Goal: Information Seeking & Learning: Learn about a topic

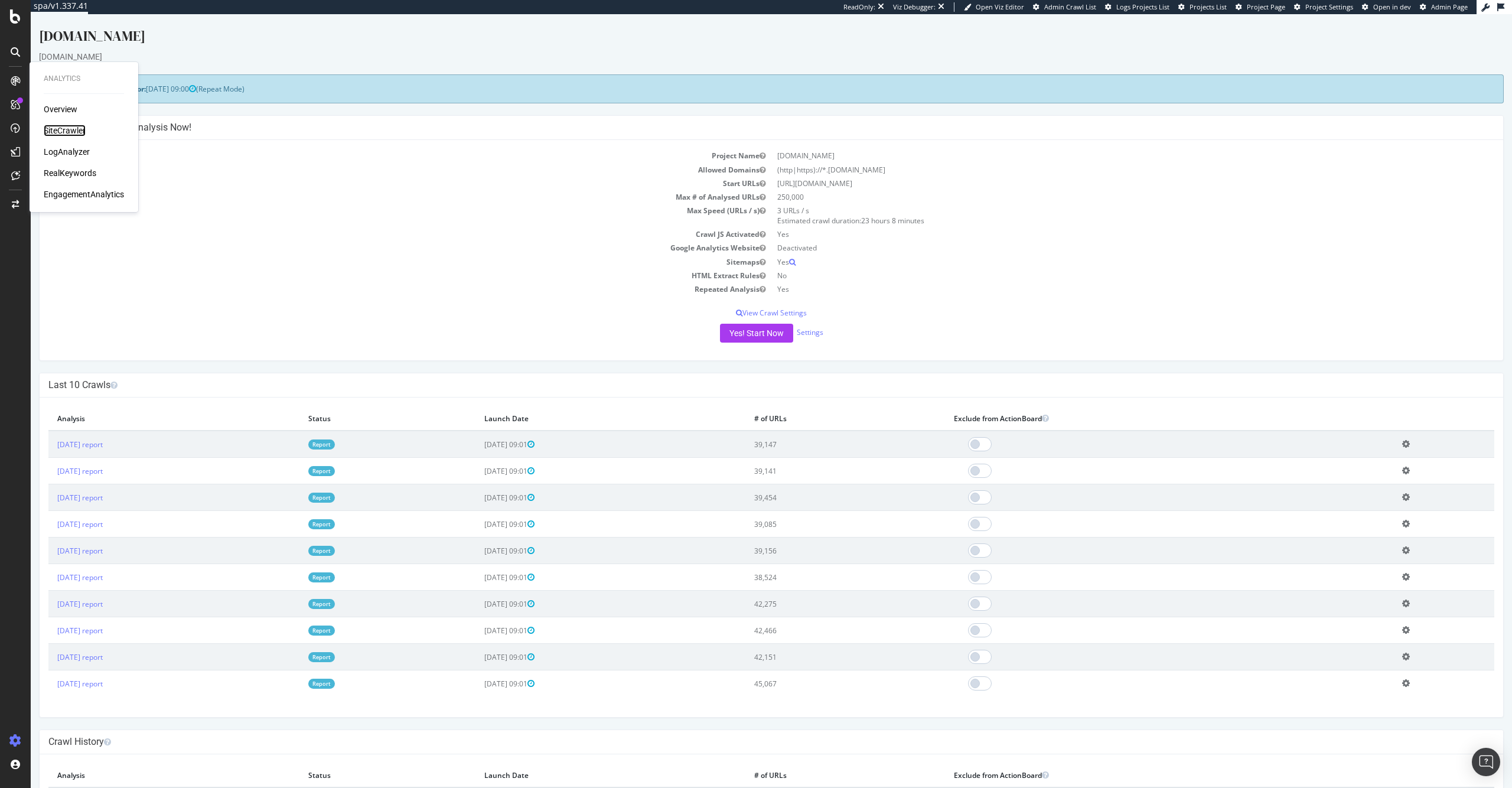
click at [57, 132] on div "SiteCrawler" at bounding box center [64, 131] width 42 height 12
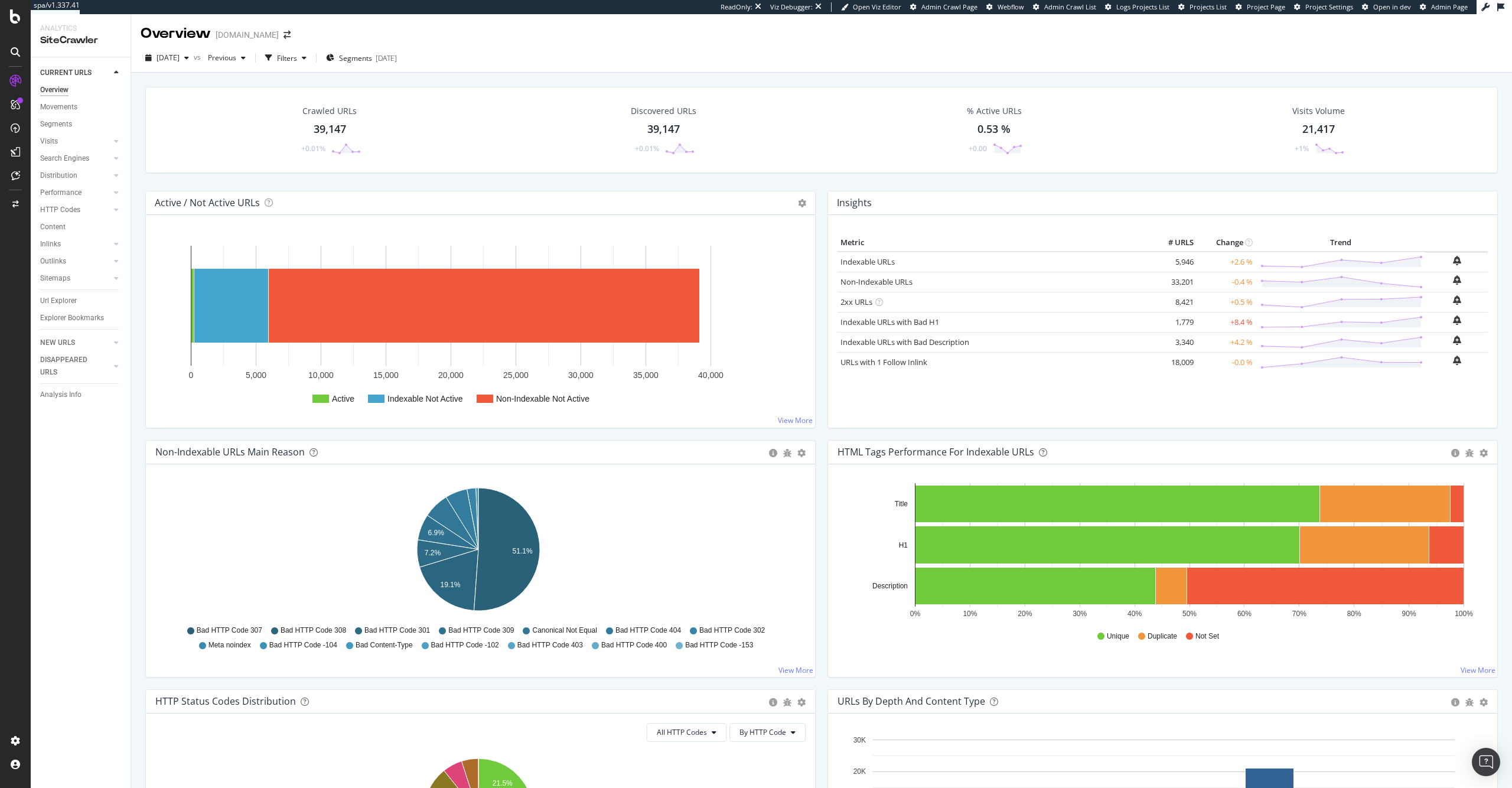
click at [336, 128] on div "39,147" at bounding box center [330, 129] width 33 height 15
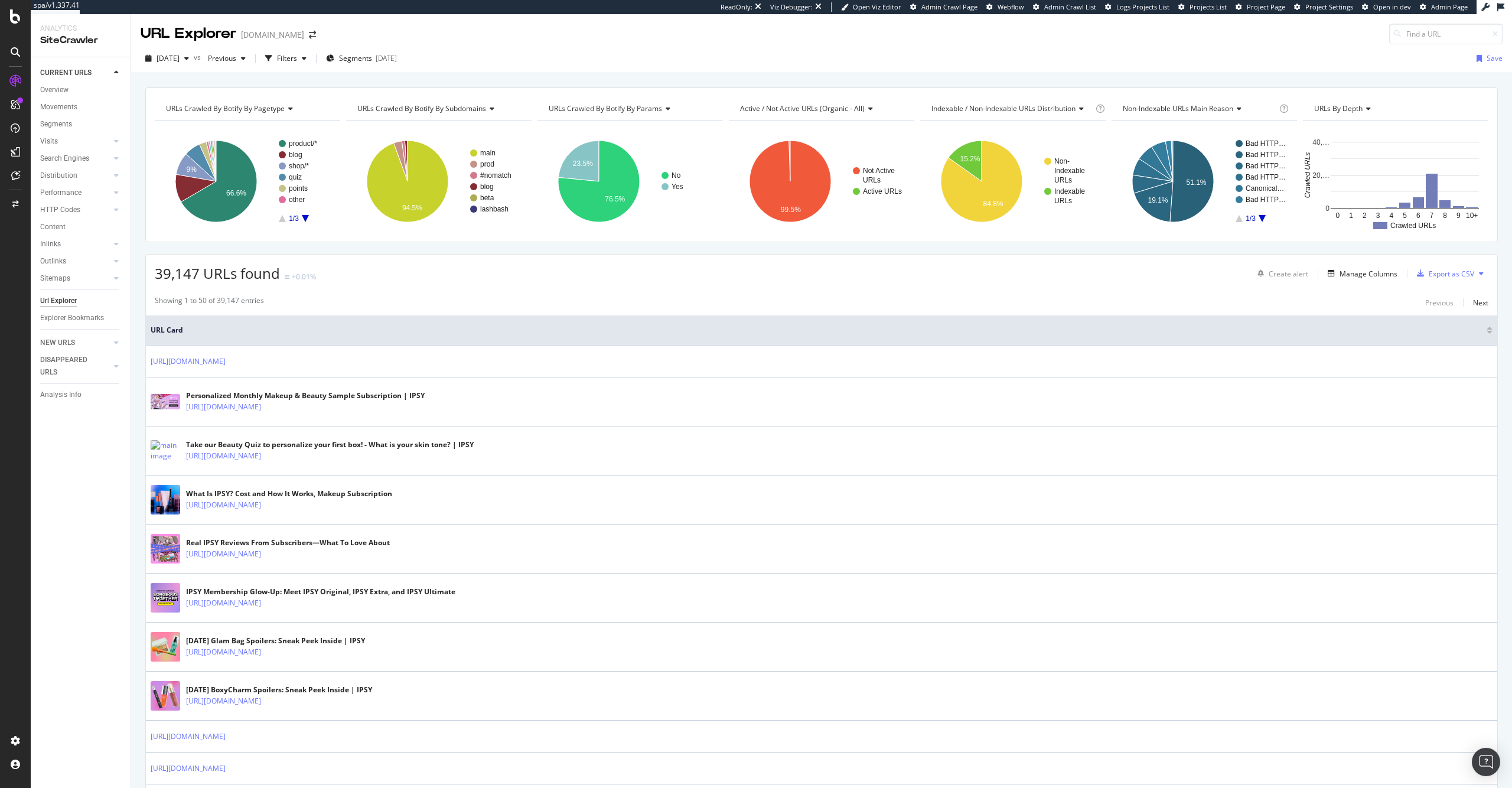
click at [405, 300] on div "Showing 1 to 50 of 39,147 entries Previous Next" at bounding box center [821, 302] width 1352 height 14
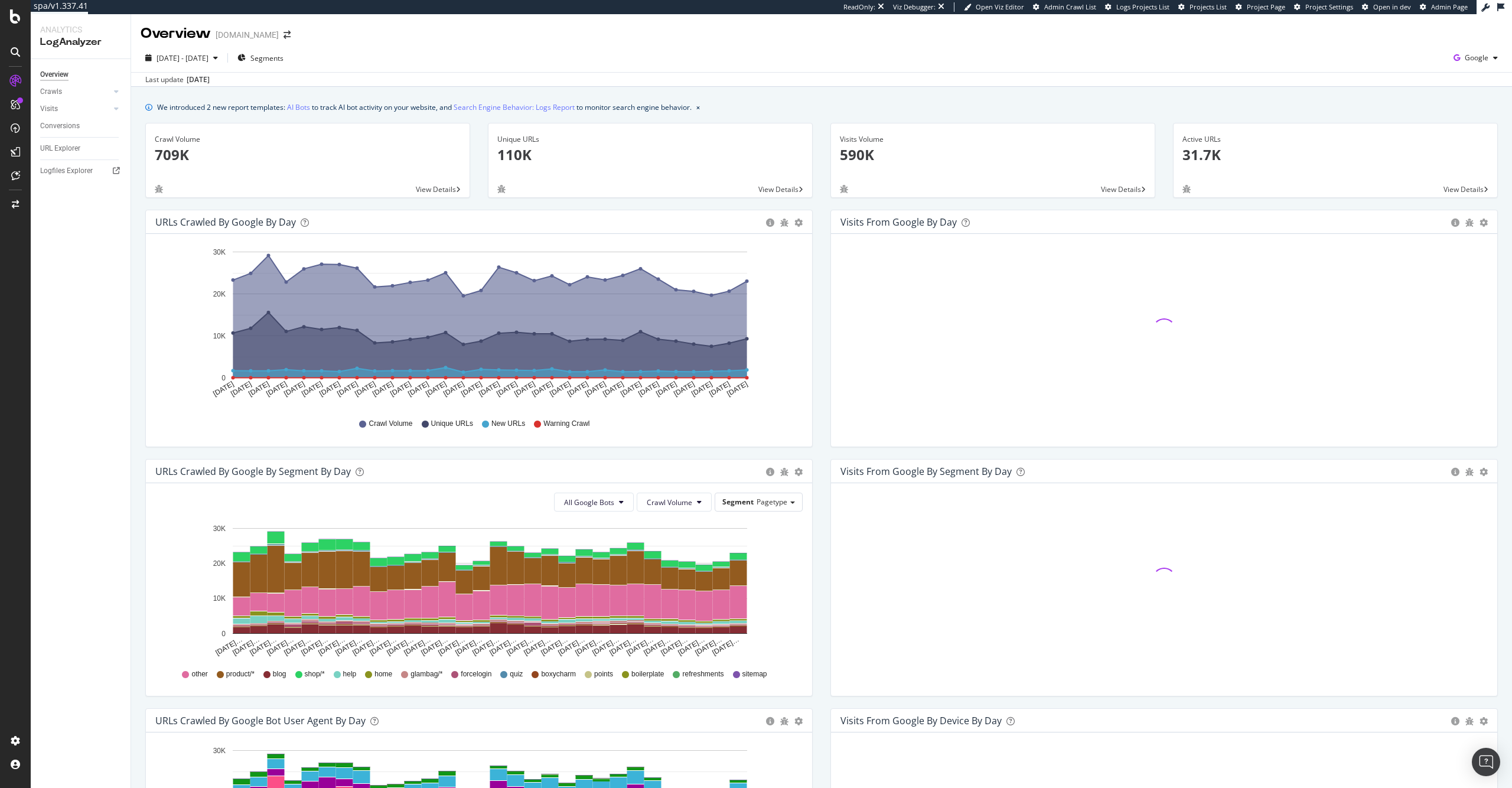
click at [526, 161] on p "110K" at bounding box center [650, 155] width 306 height 20
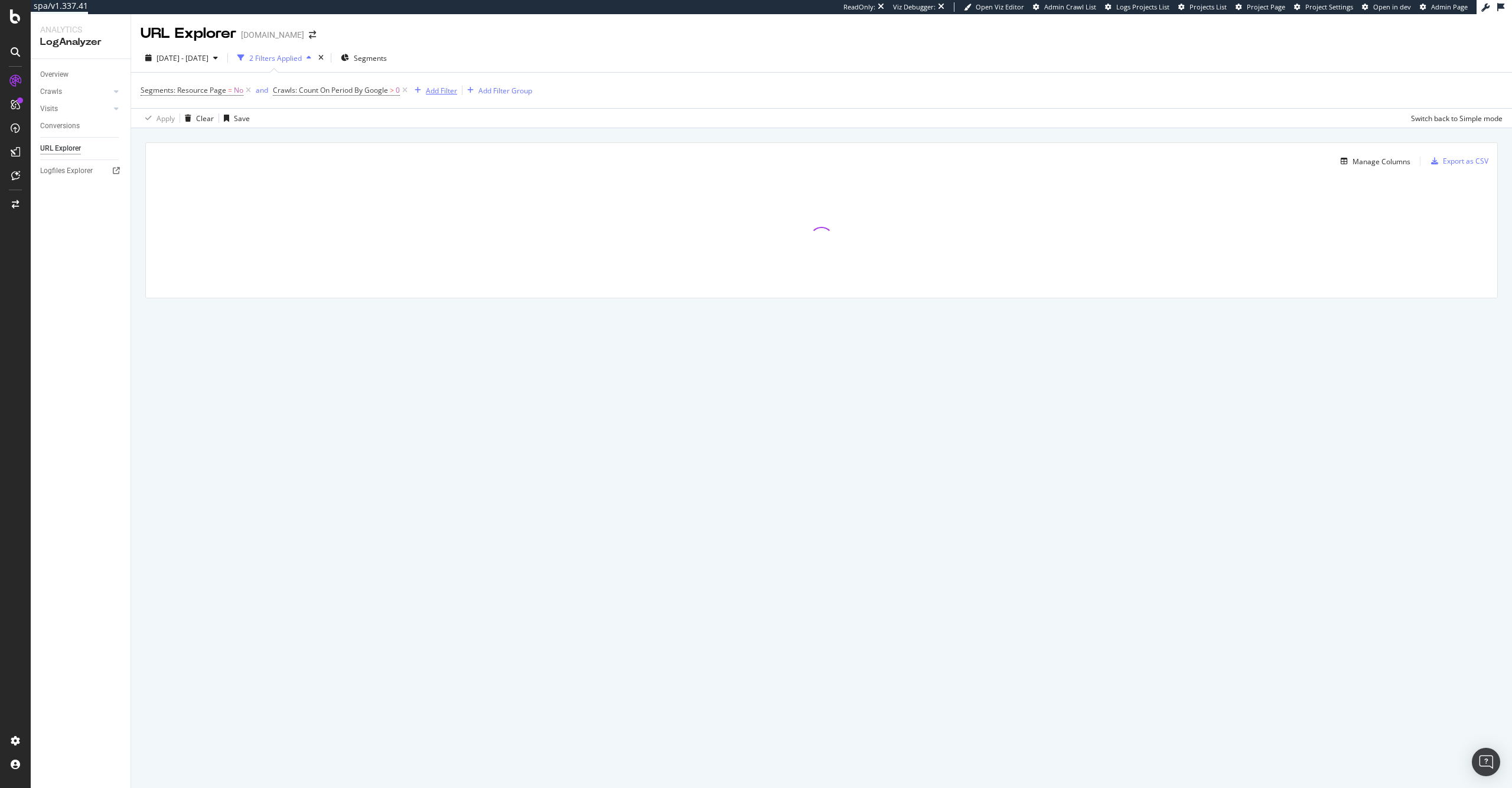
click at [437, 92] on div "Add Filter" at bounding box center [441, 90] width 31 height 10
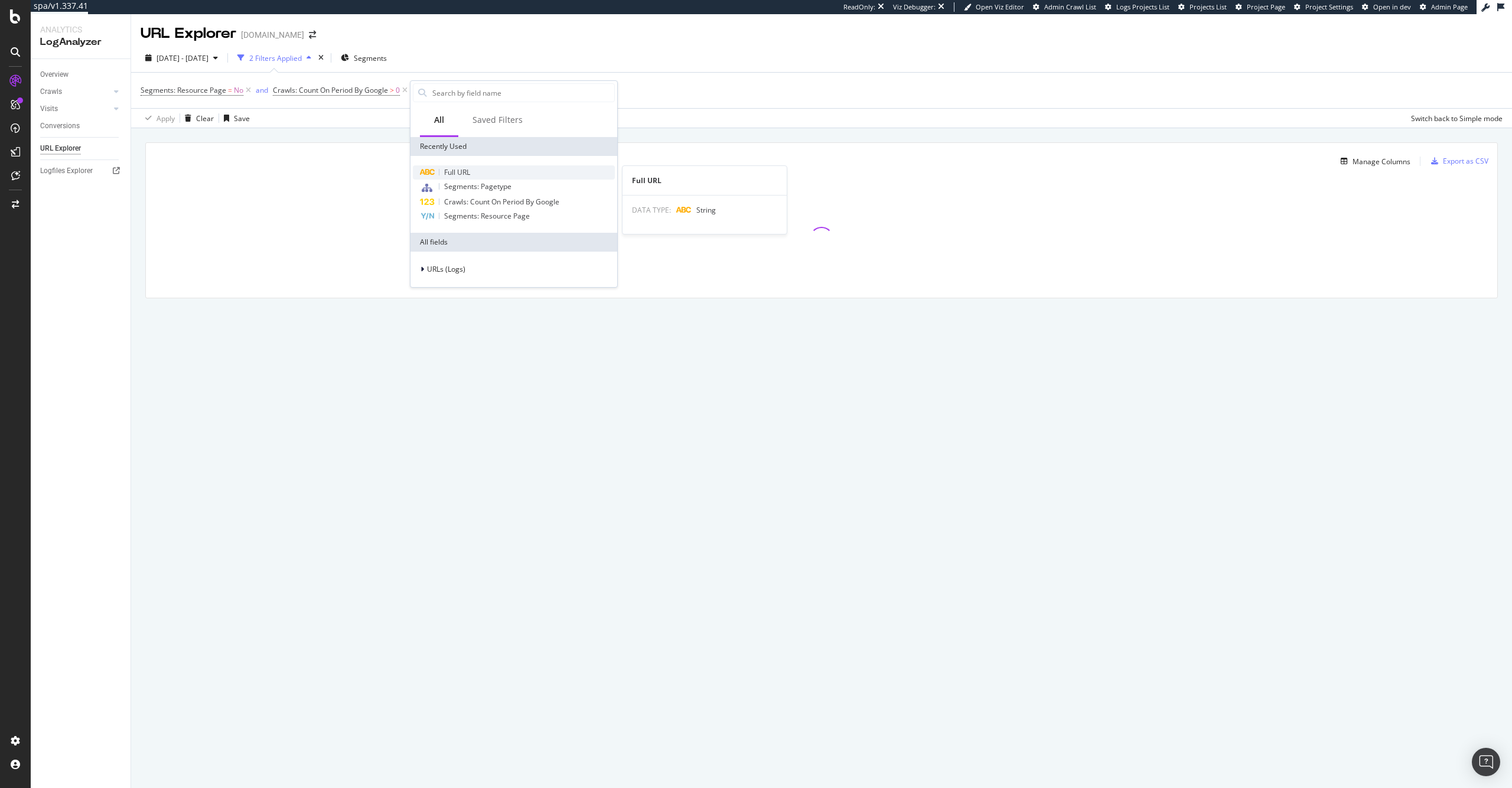
click at [454, 167] on span "Full URL" at bounding box center [457, 172] width 26 height 10
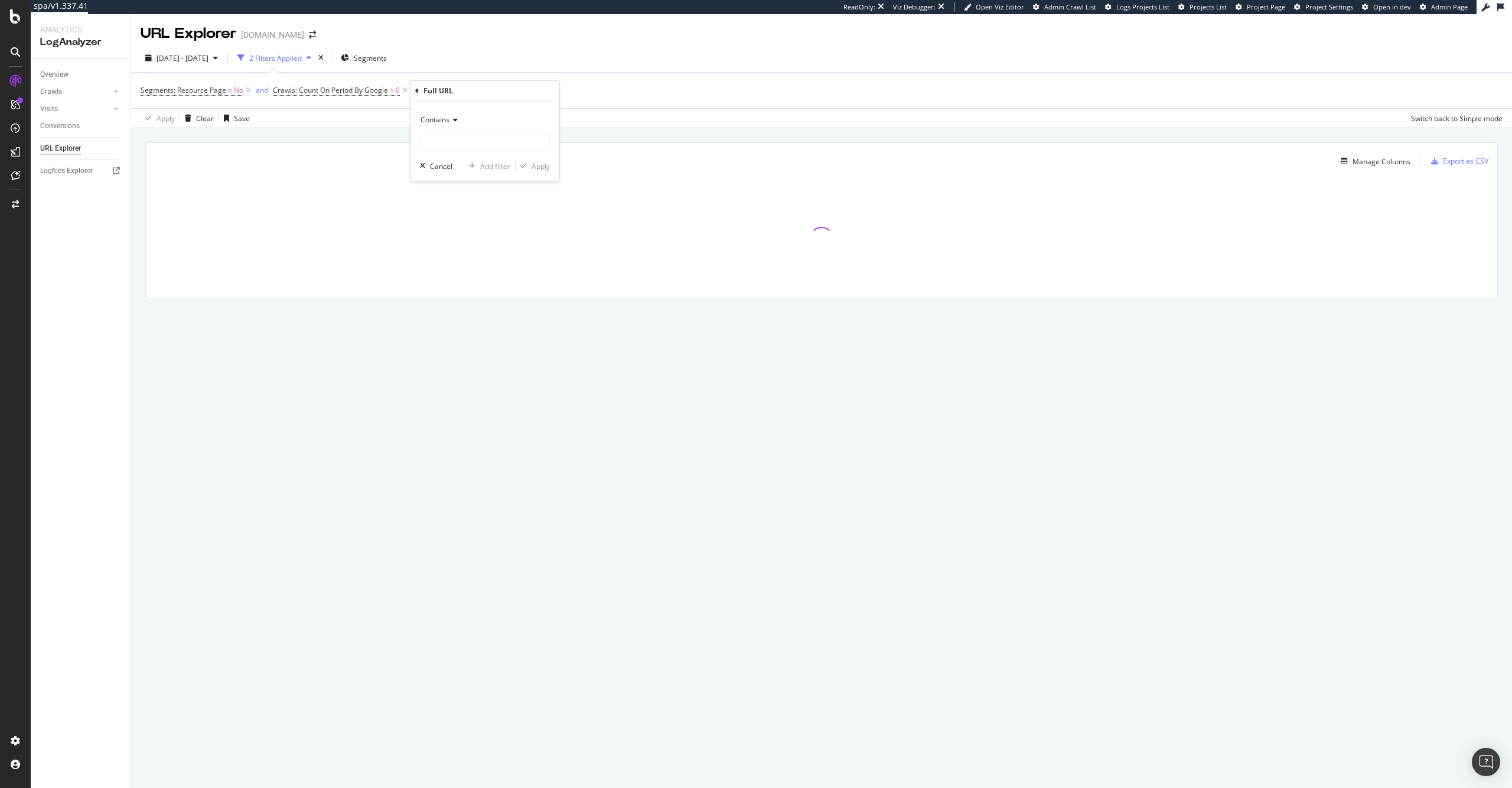
click at [454, 155] on div "Contains Cancel Add filter Apply" at bounding box center [485, 141] width 149 height 80
click at [451, 150] on div "Contains Cancel Add filter Apply" at bounding box center [485, 141] width 149 height 80
click at [449, 144] on input "text" at bounding box center [484, 142] width 129 height 19
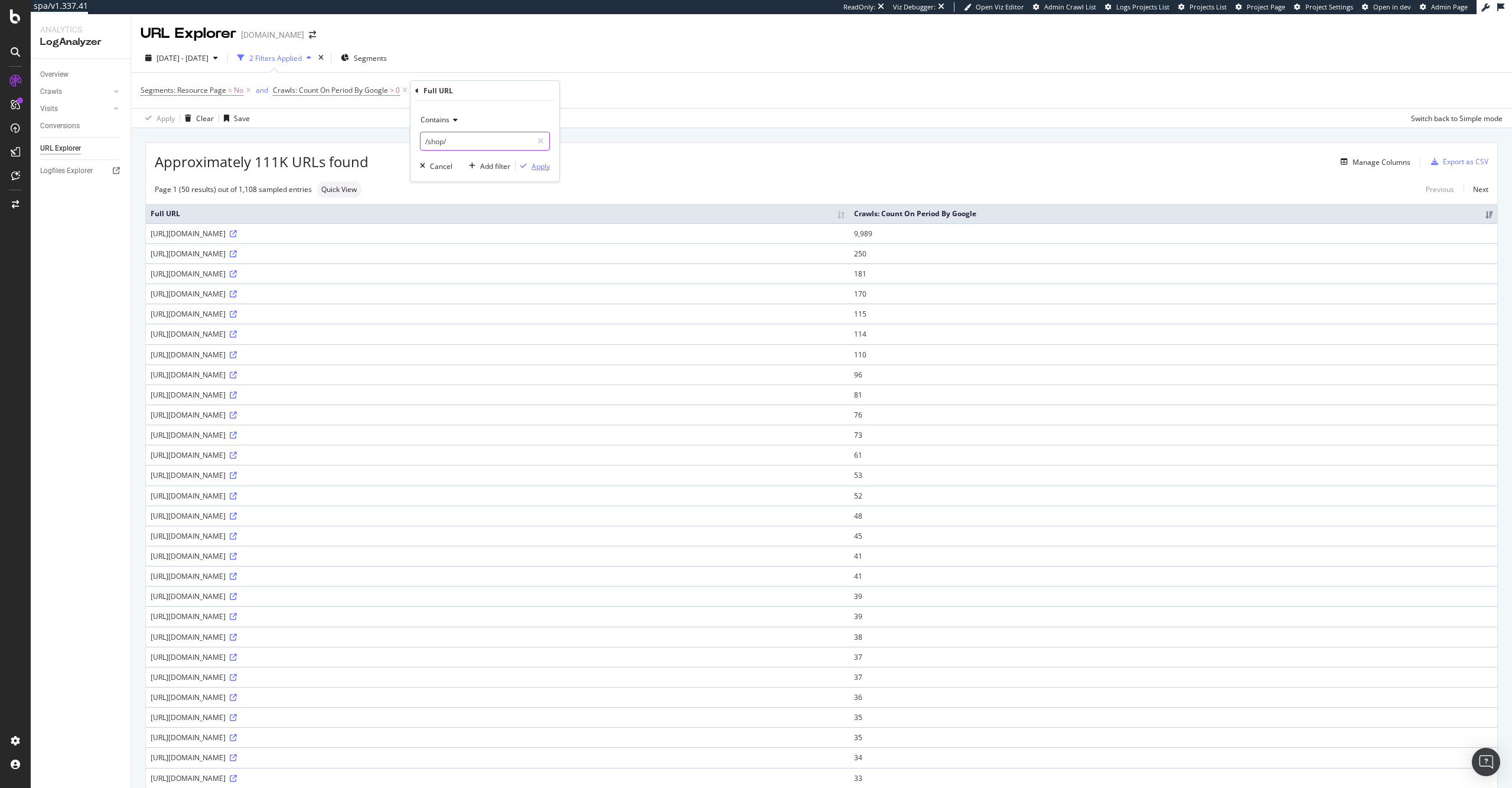
type input "/shop/"
click at [529, 168] on div "button" at bounding box center [524, 166] width 16 height 7
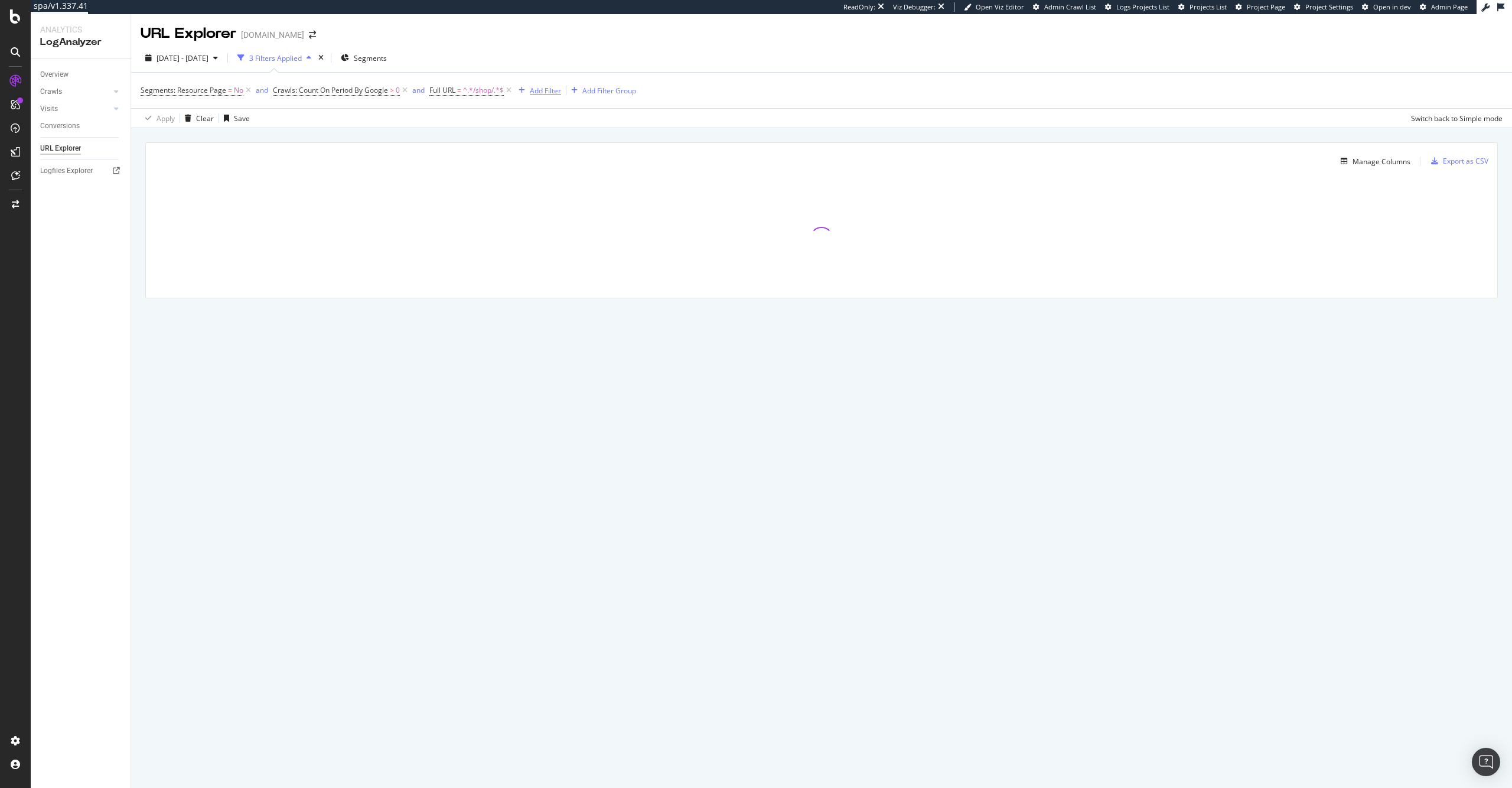
click at [542, 95] on div "Add Filter" at bounding box center [545, 90] width 31 height 10
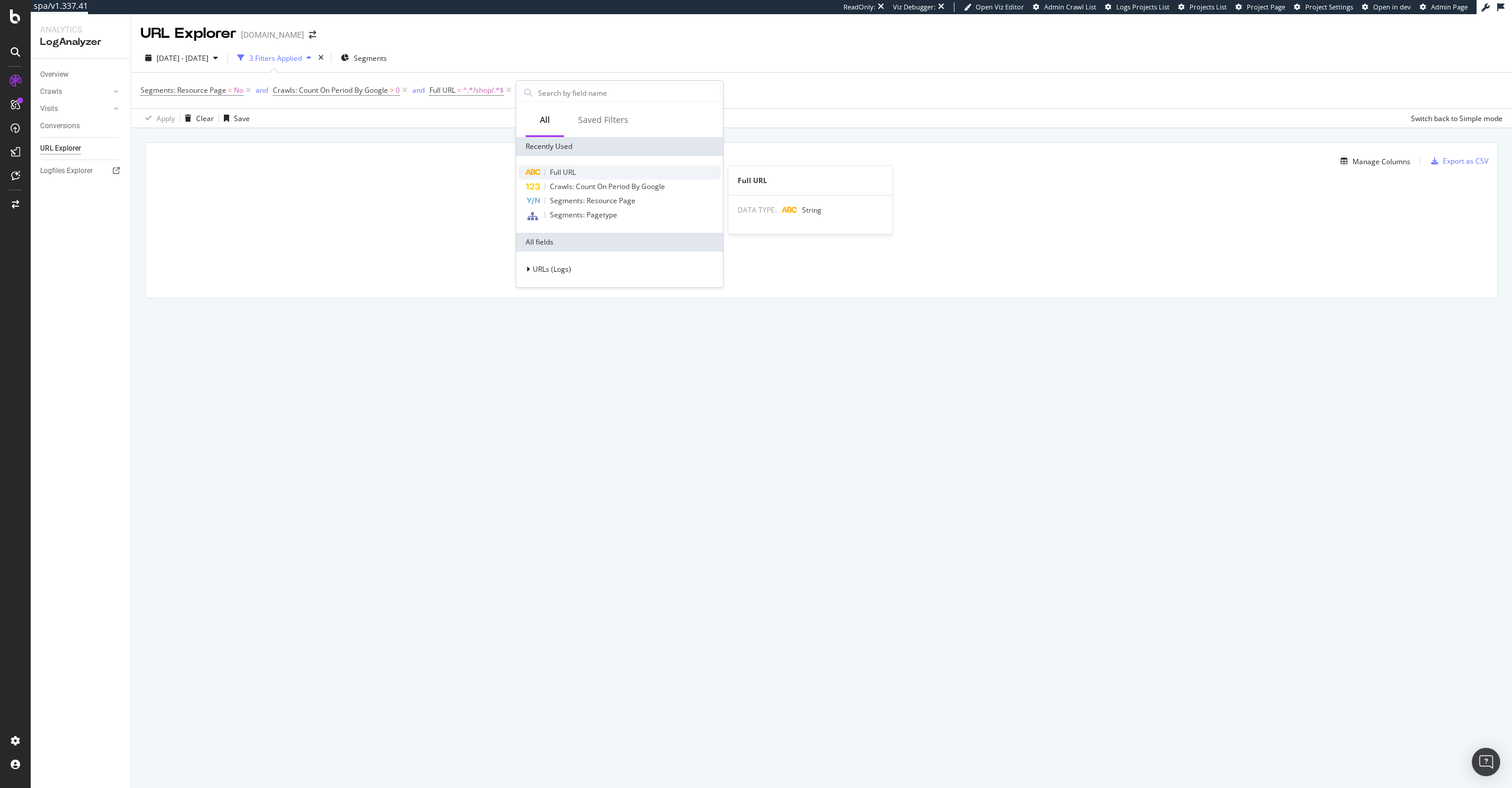
click at [550, 169] on span "Full URL" at bounding box center [563, 172] width 26 height 10
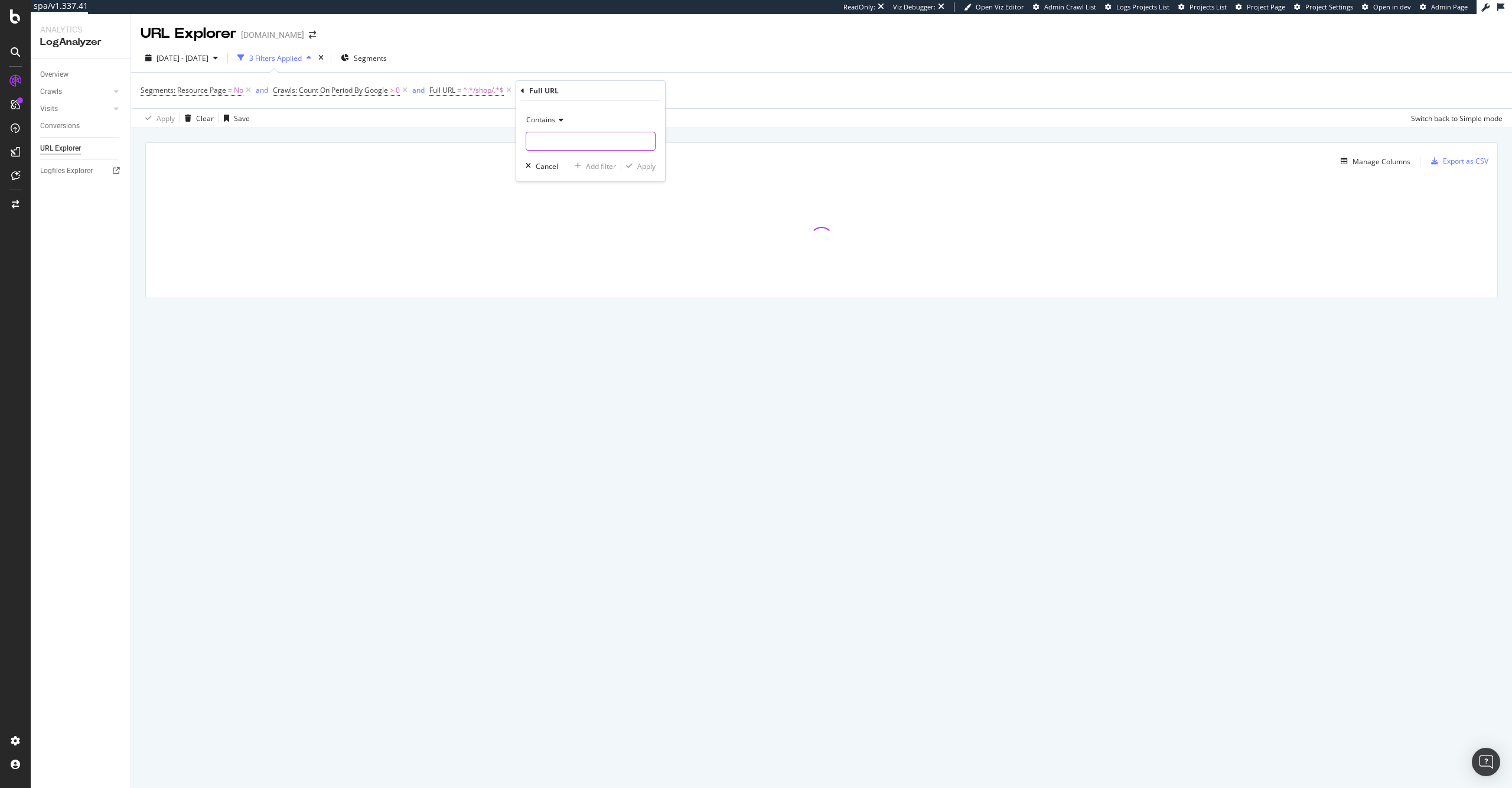
click at [545, 149] on input "text" at bounding box center [590, 142] width 129 height 19
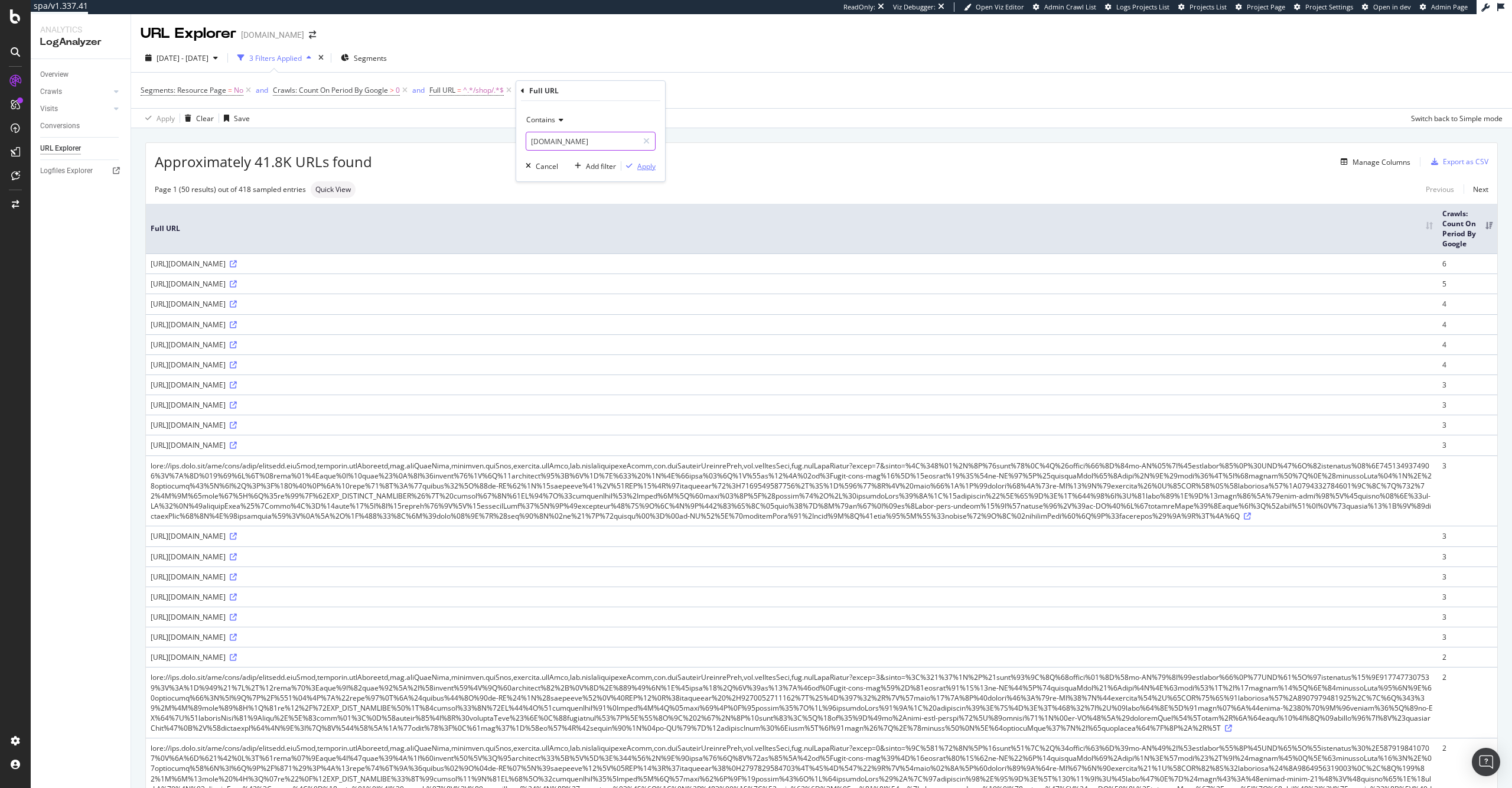
type input "[DOMAIN_NAME]"
click at [636, 163] on div "button" at bounding box center [629, 166] width 16 height 7
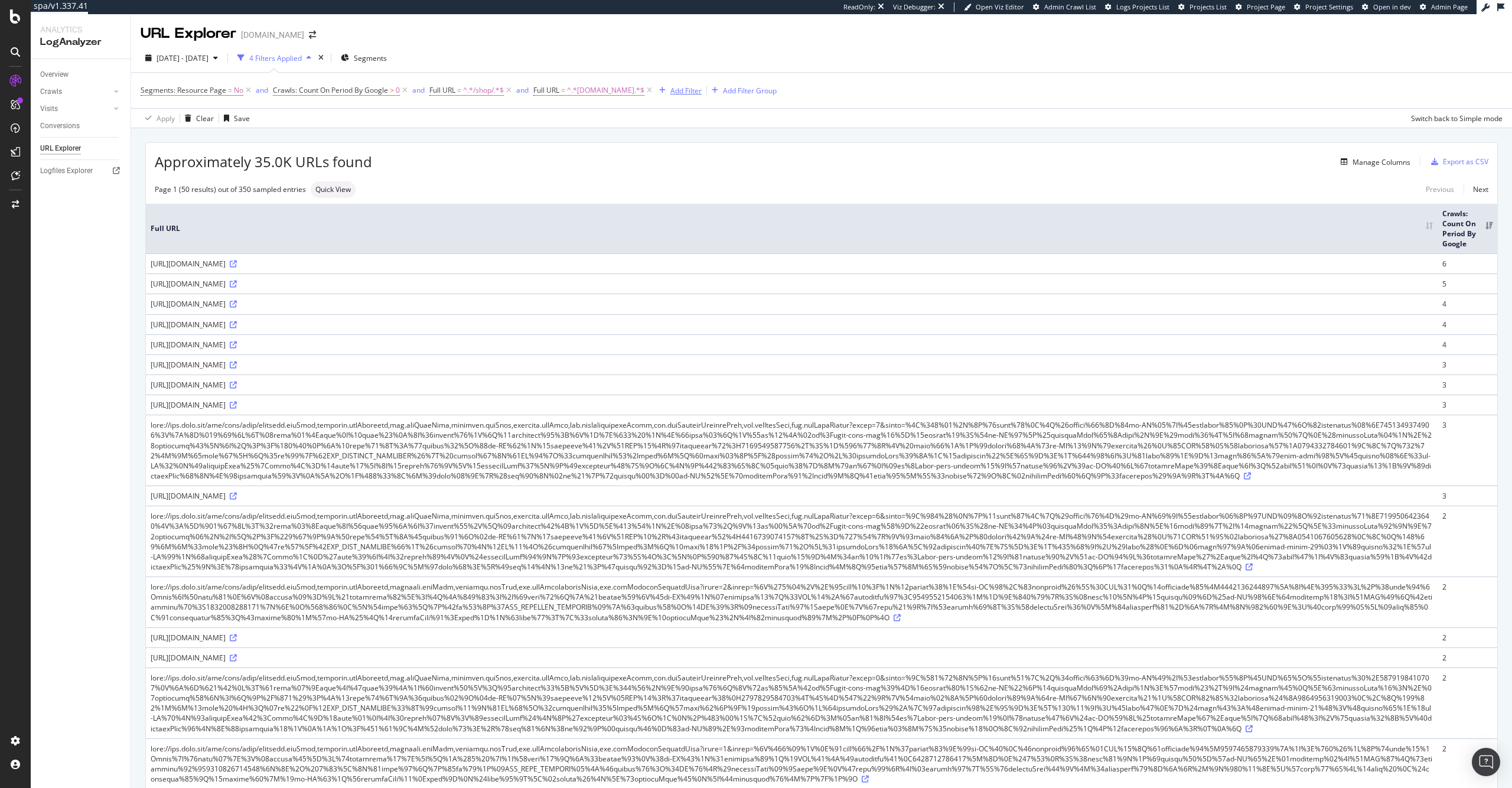
click at [659, 93] on icon "button" at bounding box center [662, 90] width 7 height 7
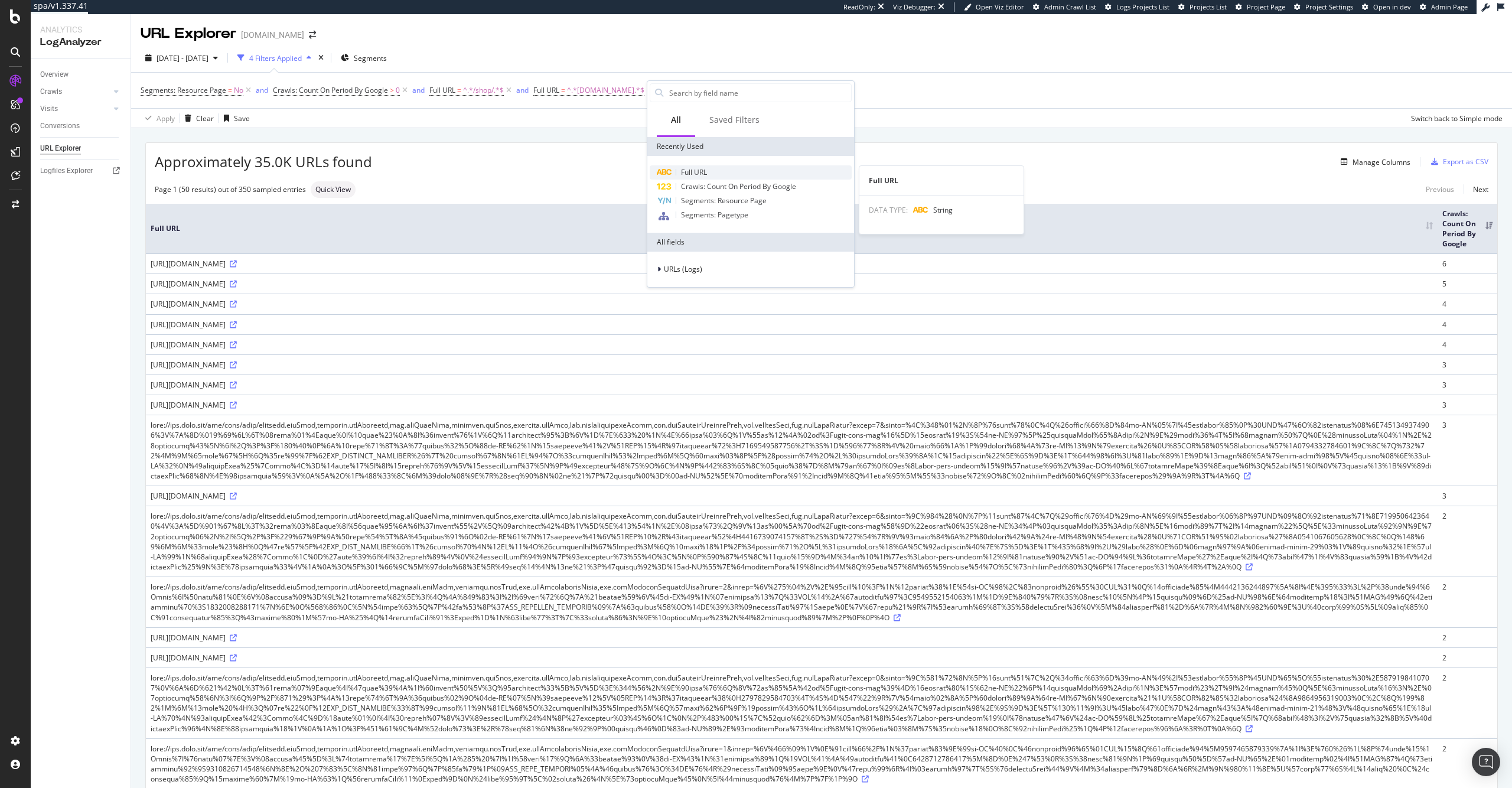
click at [681, 166] on div "Full URL" at bounding box center [751, 172] width 202 height 14
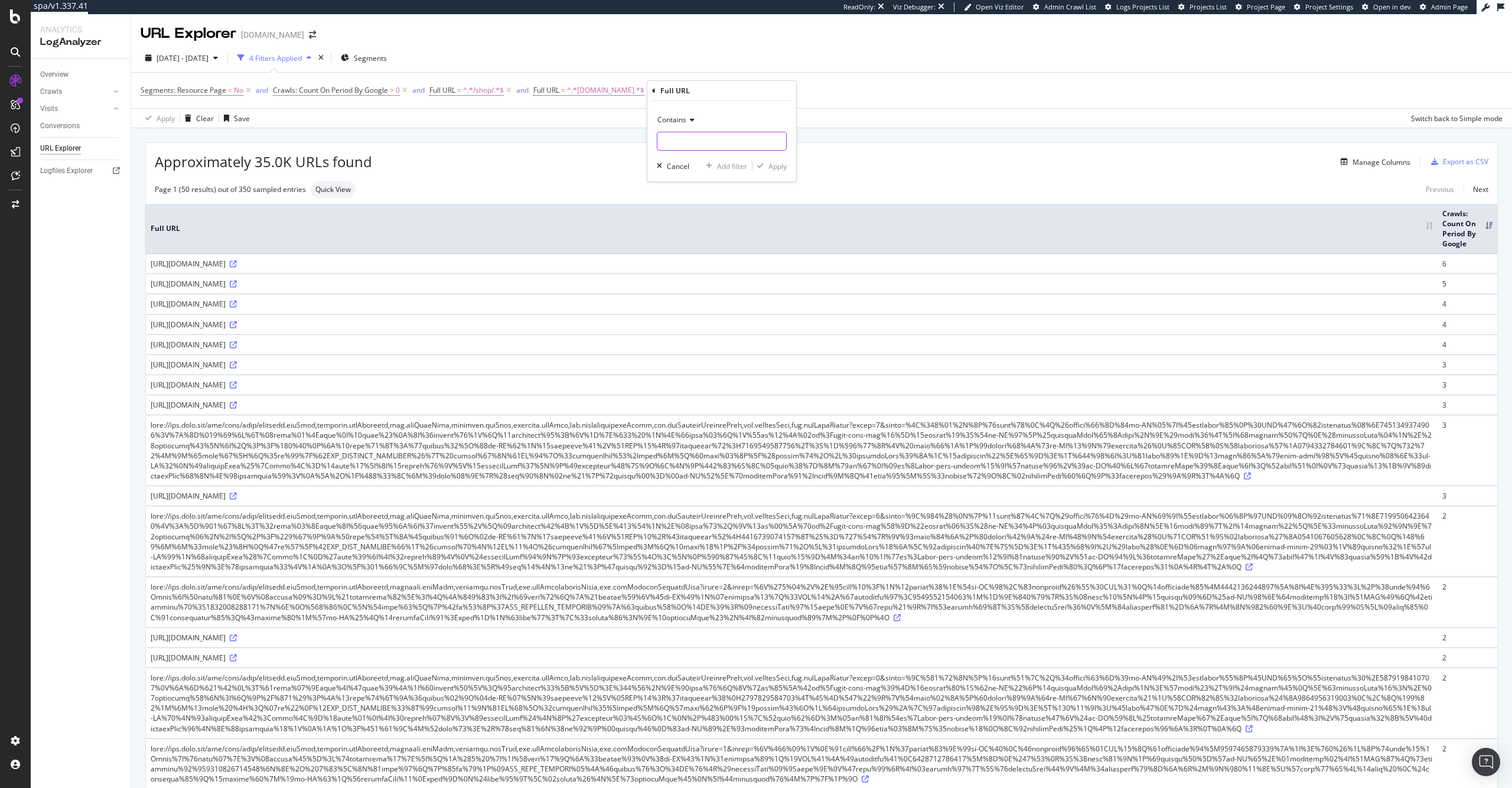
click at [694, 139] on input "text" at bounding box center [721, 142] width 129 height 19
type input "/api/"
click at [762, 166] on icon "button" at bounding box center [760, 166] width 7 height 7
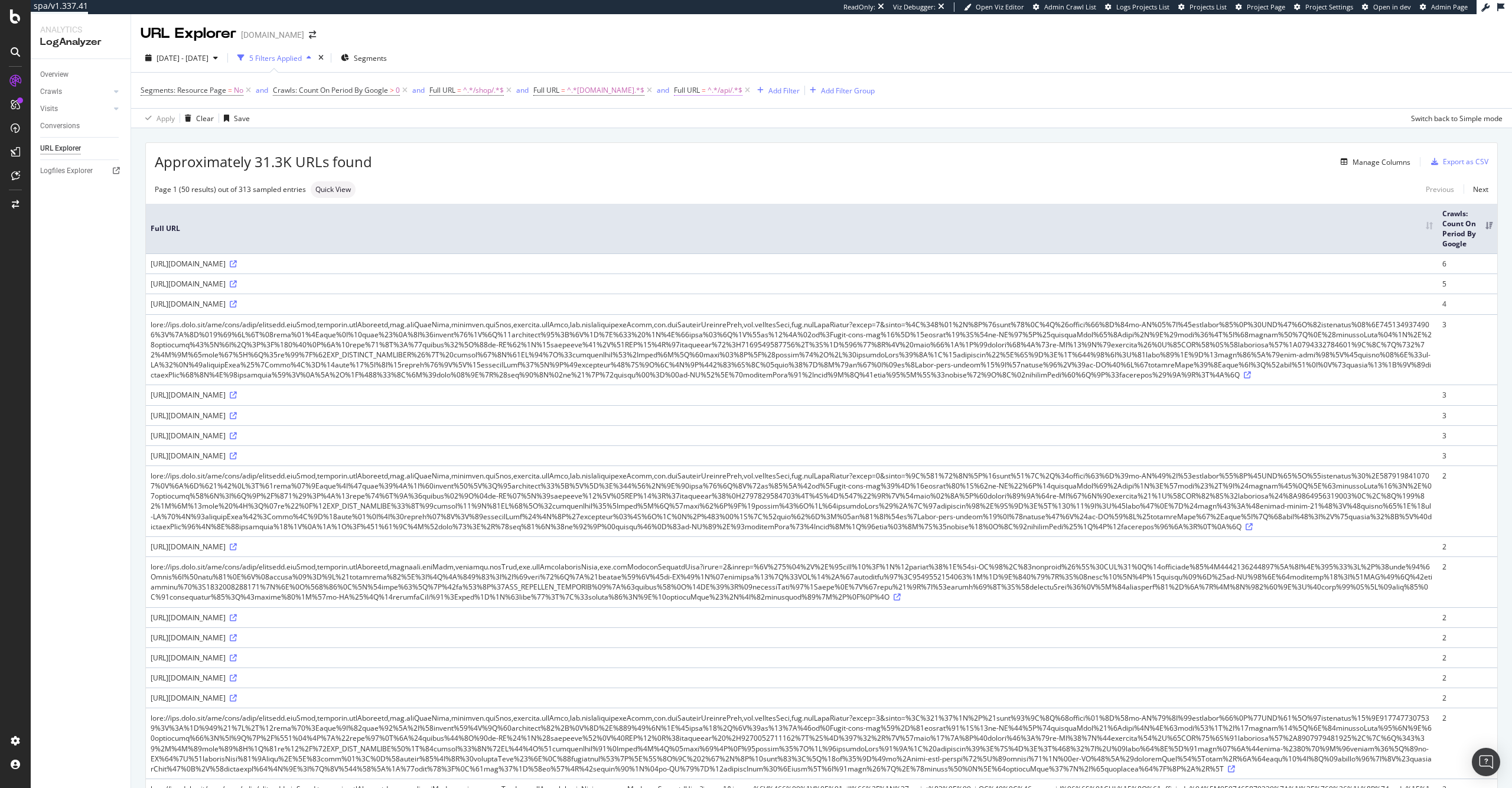
click at [677, 95] on span "Full URL = ^.*/api/.*$" at bounding box center [708, 90] width 69 height 11
click at [697, 115] on span "Contains" at bounding box center [691, 118] width 29 height 10
click at [728, 244] on div "Doesn't contain" at bounding box center [742, 250] width 126 height 15
click at [783, 165] on div "button" at bounding box center [780, 164] width 16 height 7
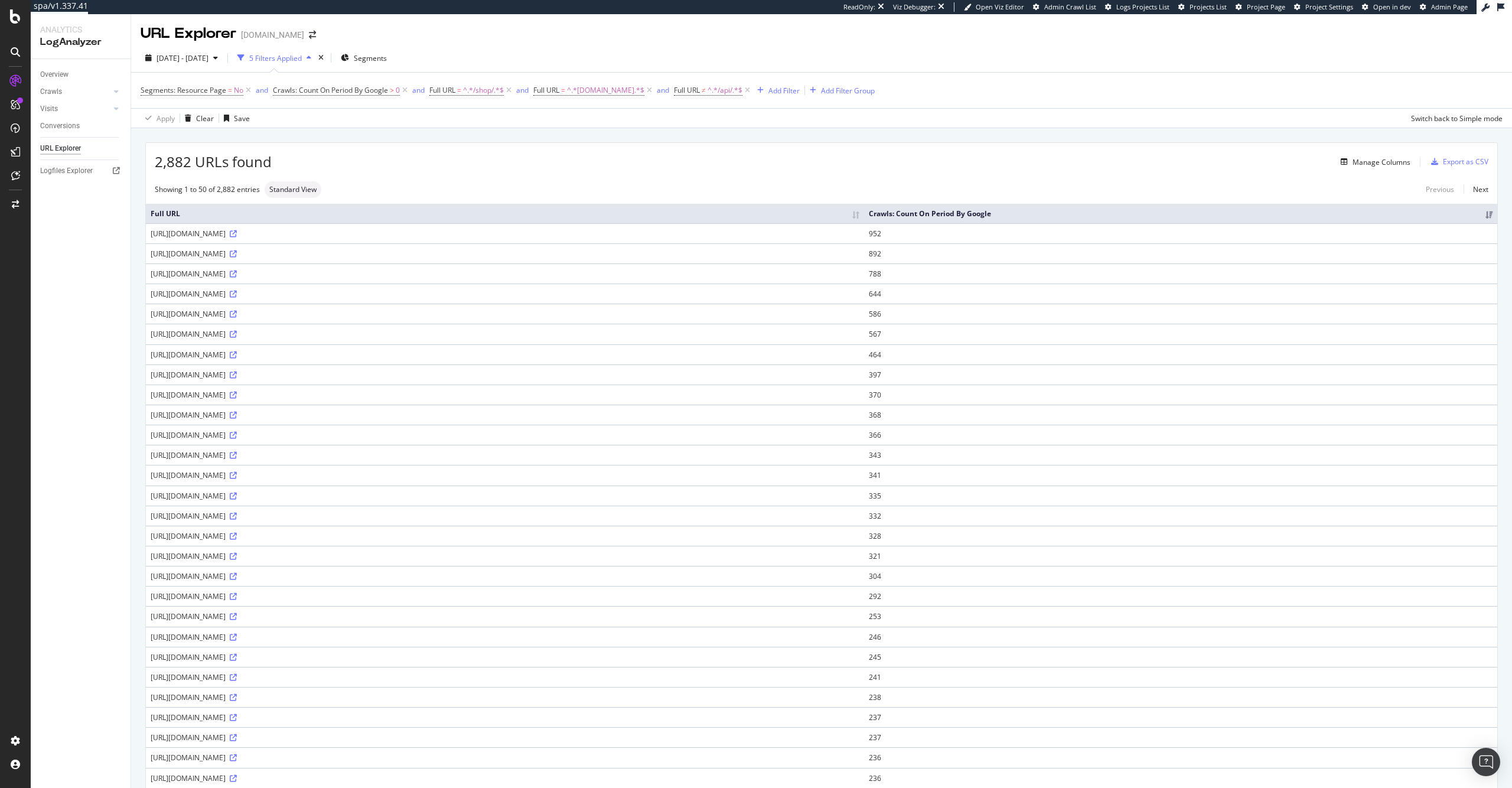
drag, startPoint x: 549, startPoint y: 174, endPoint x: 545, endPoint y: 191, distance: 17.5
click at [549, 175] on div "2,882 URLs found Manage Columns Export as CSV Showing 1 to 50 of 2,882 entries …" at bounding box center [821, 694] width 1352 height 1102
click at [278, 413] on div "[URL][DOMAIN_NAME]" at bounding box center [505, 415] width 709 height 10
click at [237, 414] on icon at bounding box center [233, 415] width 7 height 7
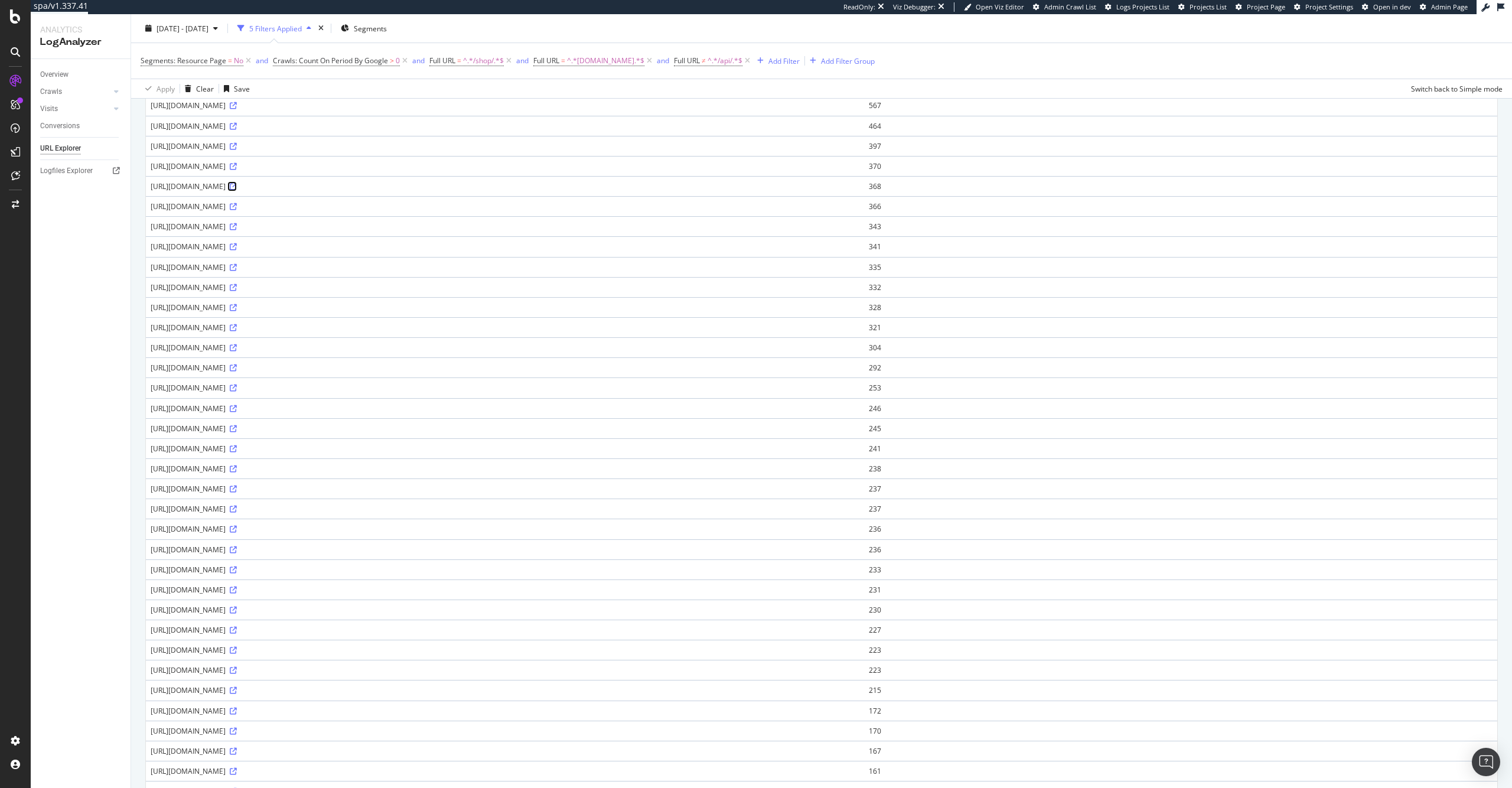
scroll to position [508, 0]
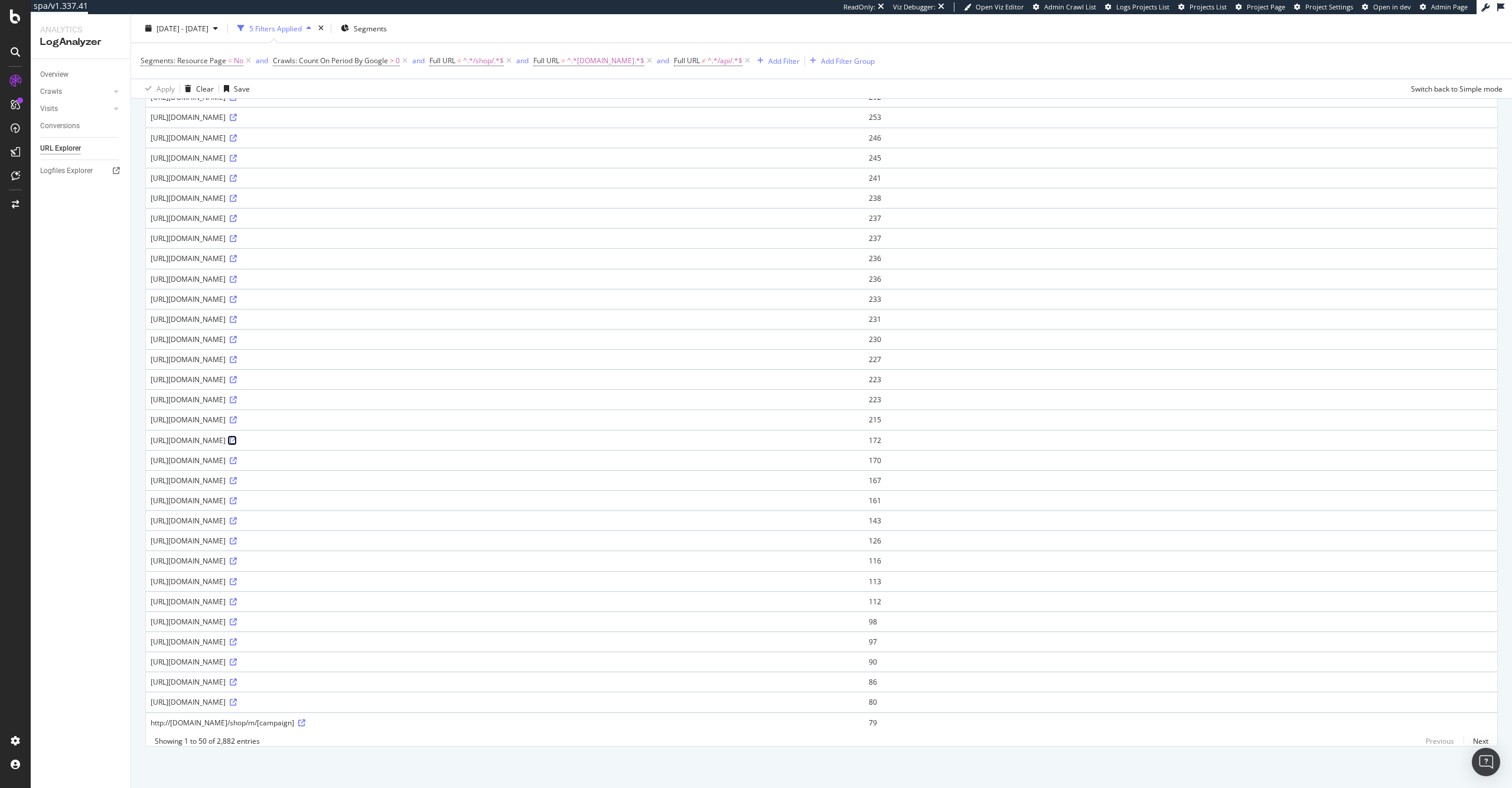
click at [237, 437] on icon at bounding box center [233, 441] width 7 height 7
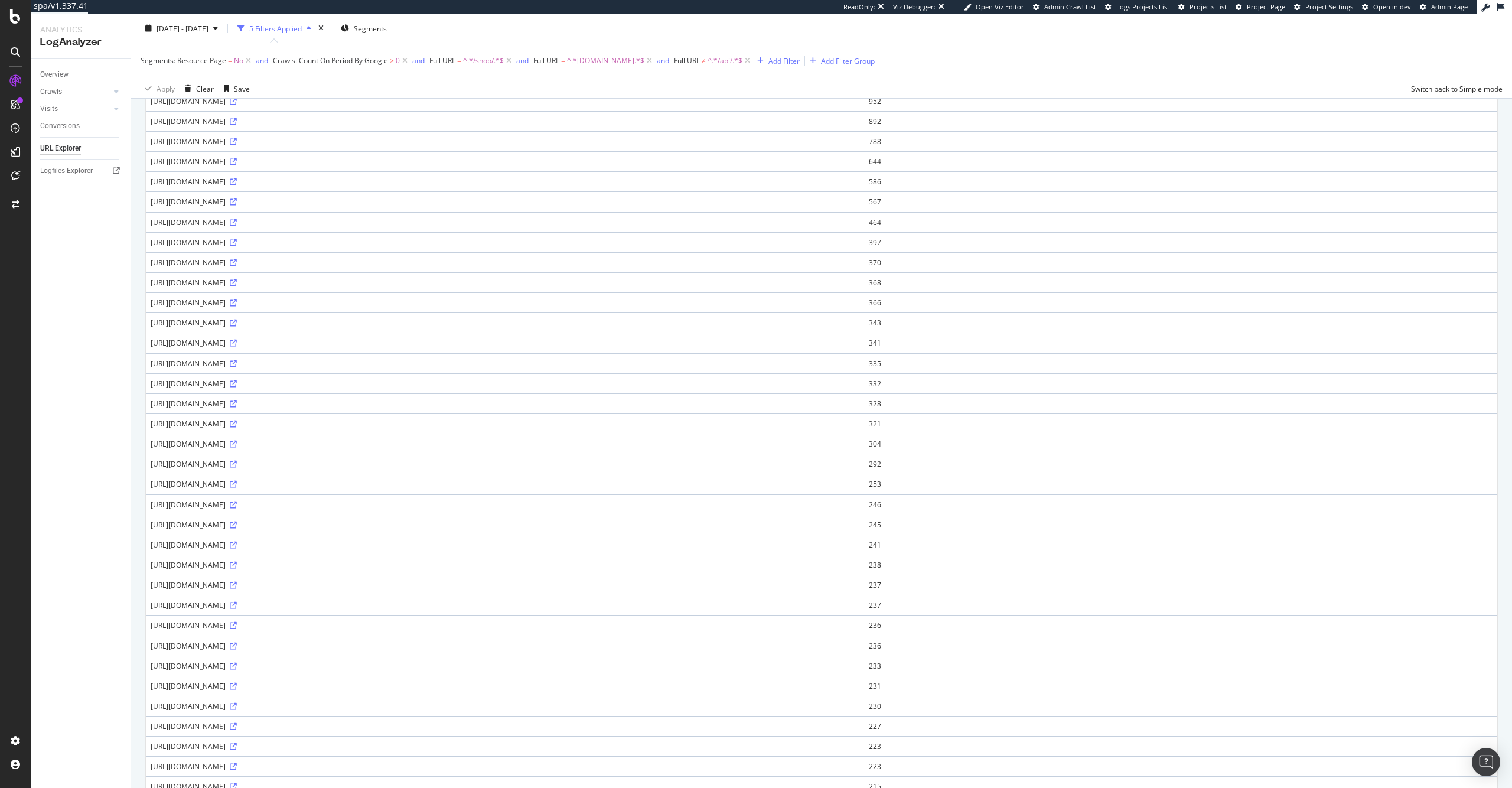
scroll to position [0, 0]
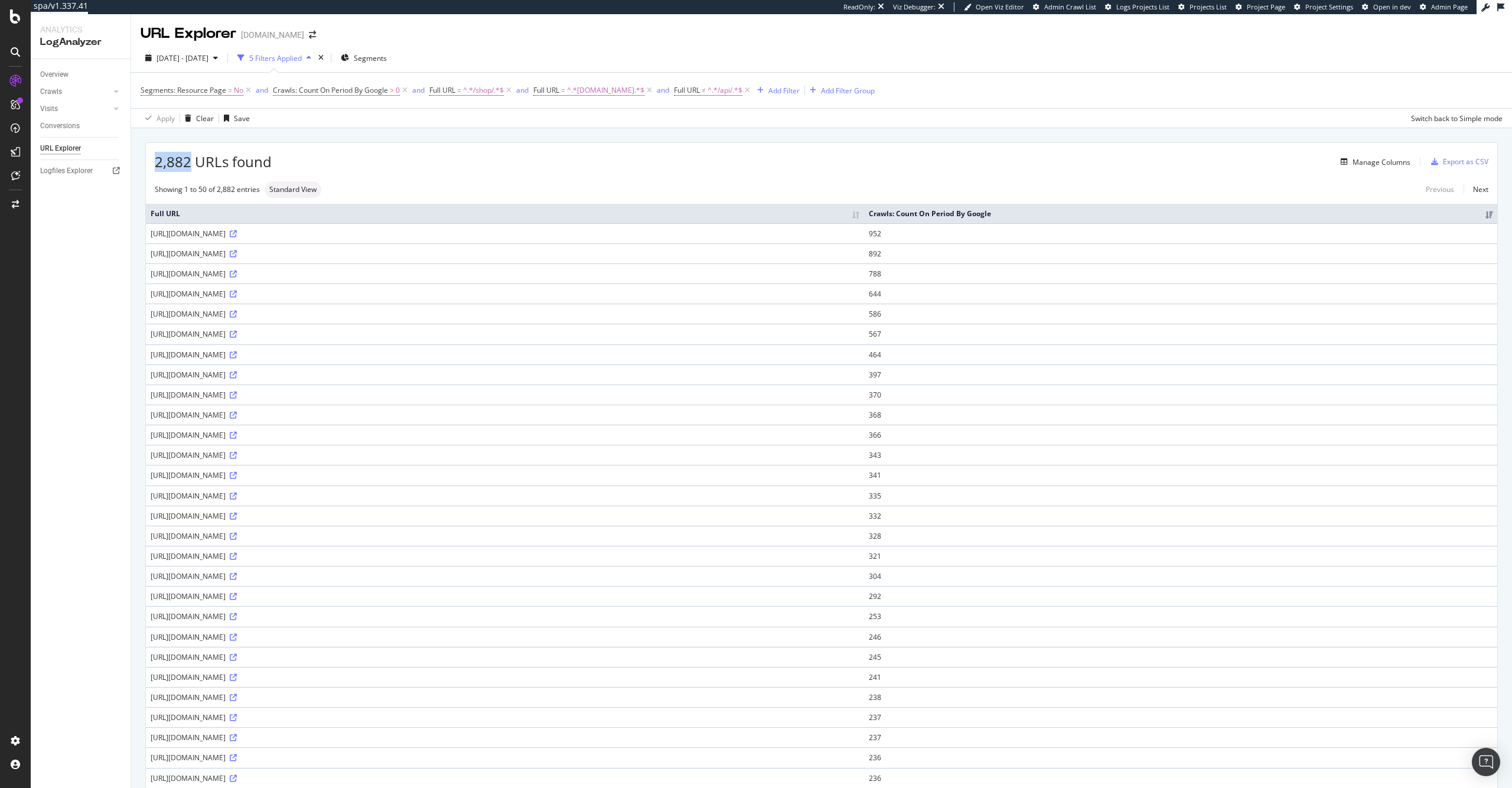
drag, startPoint x: 190, startPoint y: 163, endPoint x: 150, endPoint y: 165, distance: 40.0
click at [150, 165] on div "2,882 URLs found Manage Columns Export as CSV" at bounding box center [821, 158] width 1352 height 29
drag, startPoint x: 197, startPoint y: 159, endPoint x: 315, endPoint y: 147, distance: 118.6
click at [315, 147] on div "2,882 URLs found Manage Columns Export as CSV" at bounding box center [821, 158] width 1352 height 29
click at [318, 152] on div "2,882 URLs found Manage Columns Export as CSV" at bounding box center [821, 158] width 1352 height 29
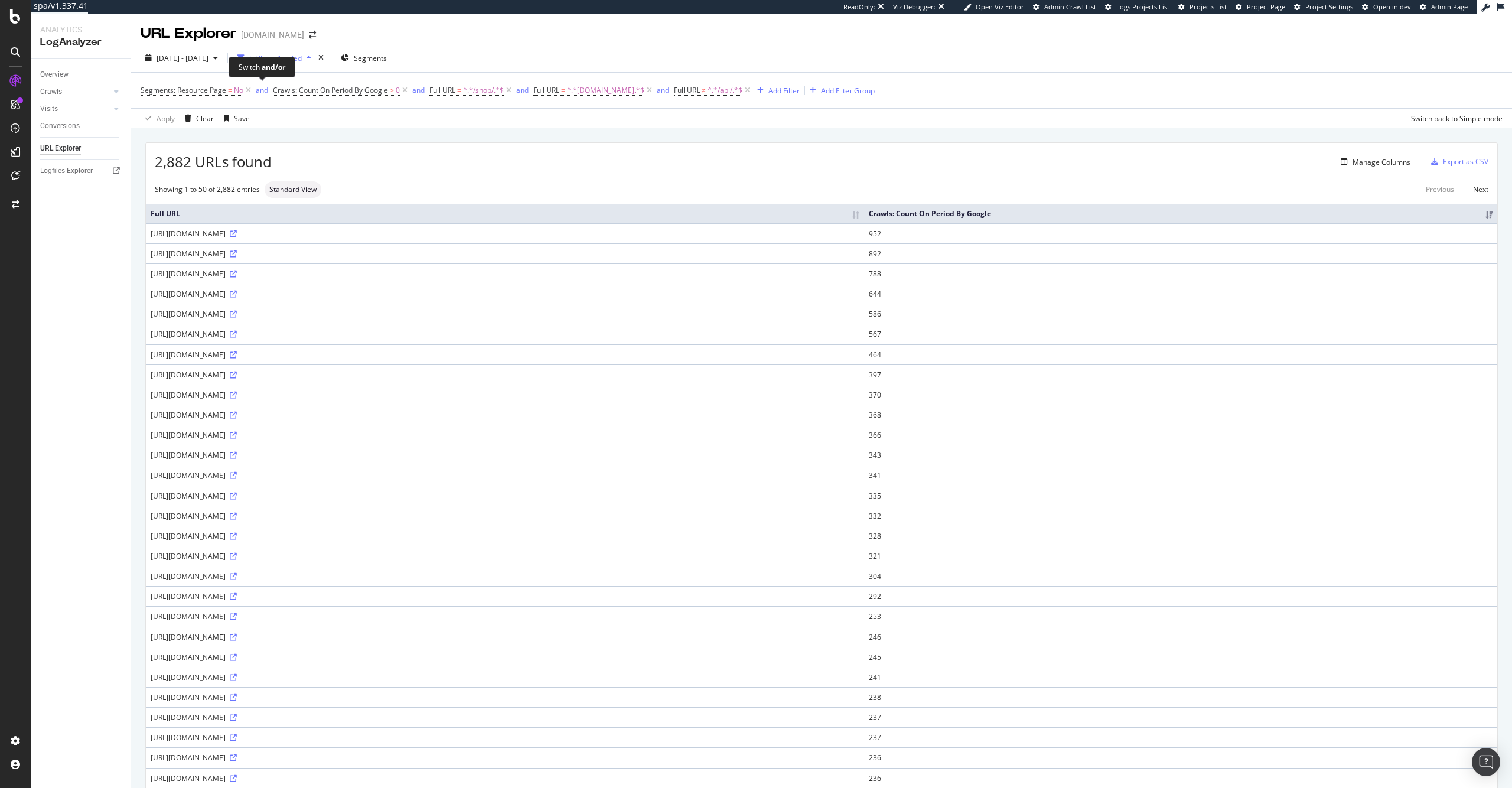
click at [242, 70] on div "Switch and/or" at bounding box center [262, 67] width 47 height 10
click at [209, 57] on span "[DATE] - [DATE]" at bounding box center [182, 58] width 52 height 10
click at [193, 93] on div "Last 7 Days" at bounding box center [190, 97] width 38 height 10
type input "[DATE]"
click at [282, 228] on div "Apply" at bounding box center [273, 233] width 18 height 18
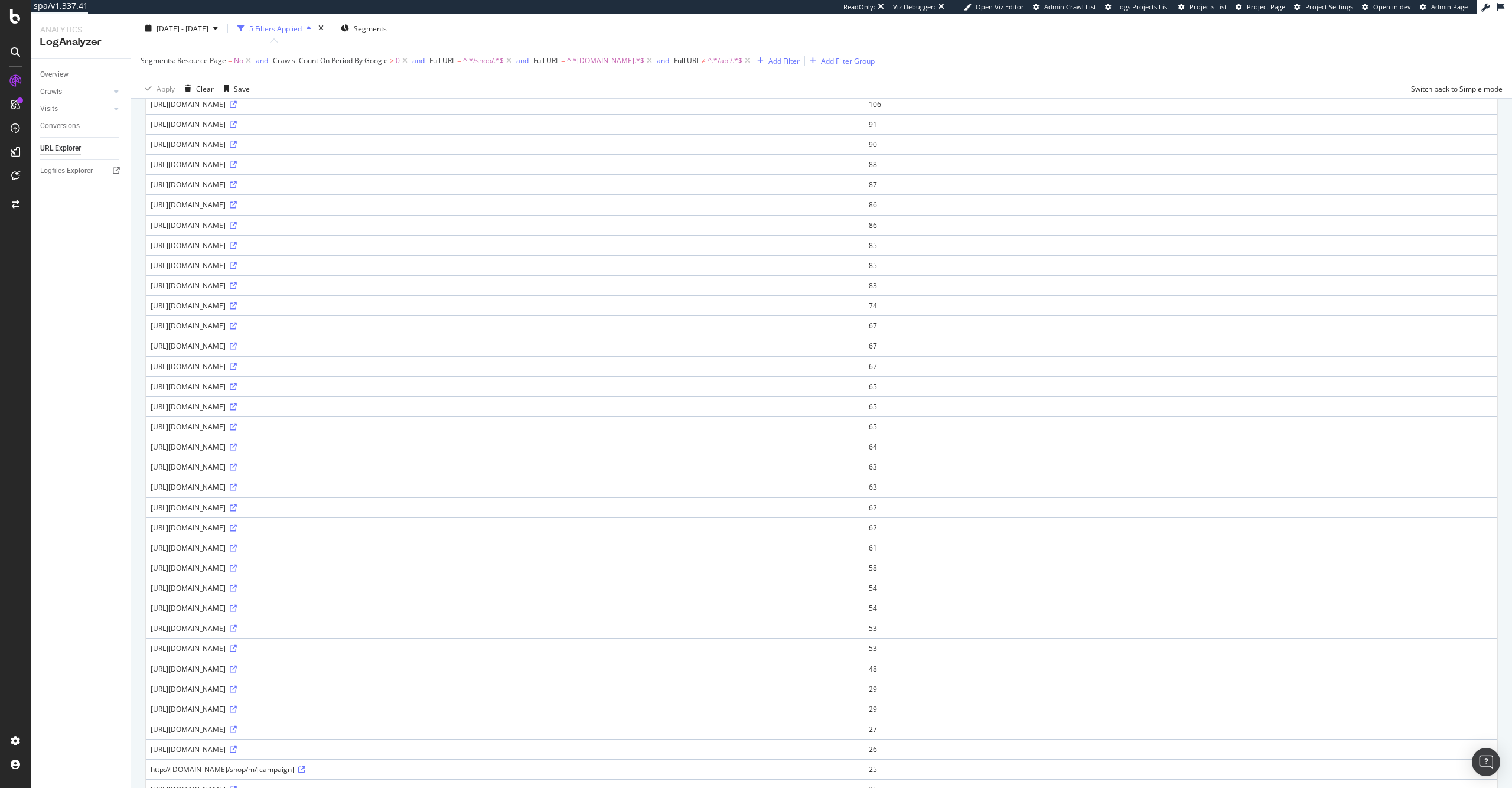
scroll to position [508, 0]
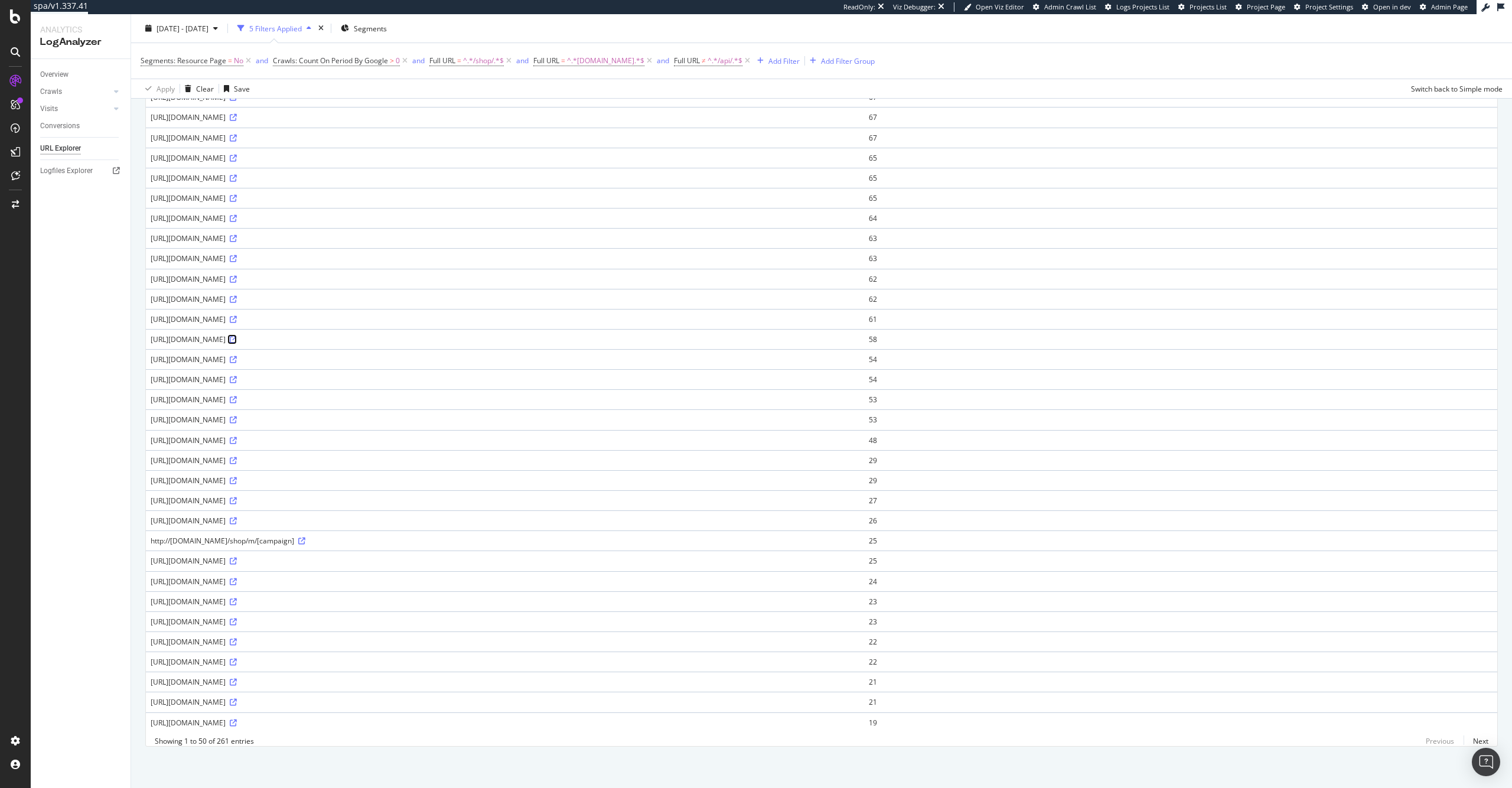
click at [237, 336] on icon at bounding box center [233, 340] width 7 height 7
click at [237, 457] on icon at bounding box center [233, 461] width 7 height 7
click at [237, 557] on icon at bounding box center [233, 561] width 7 height 7
click at [237, 679] on icon at bounding box center [233, 682] width 7 height 7
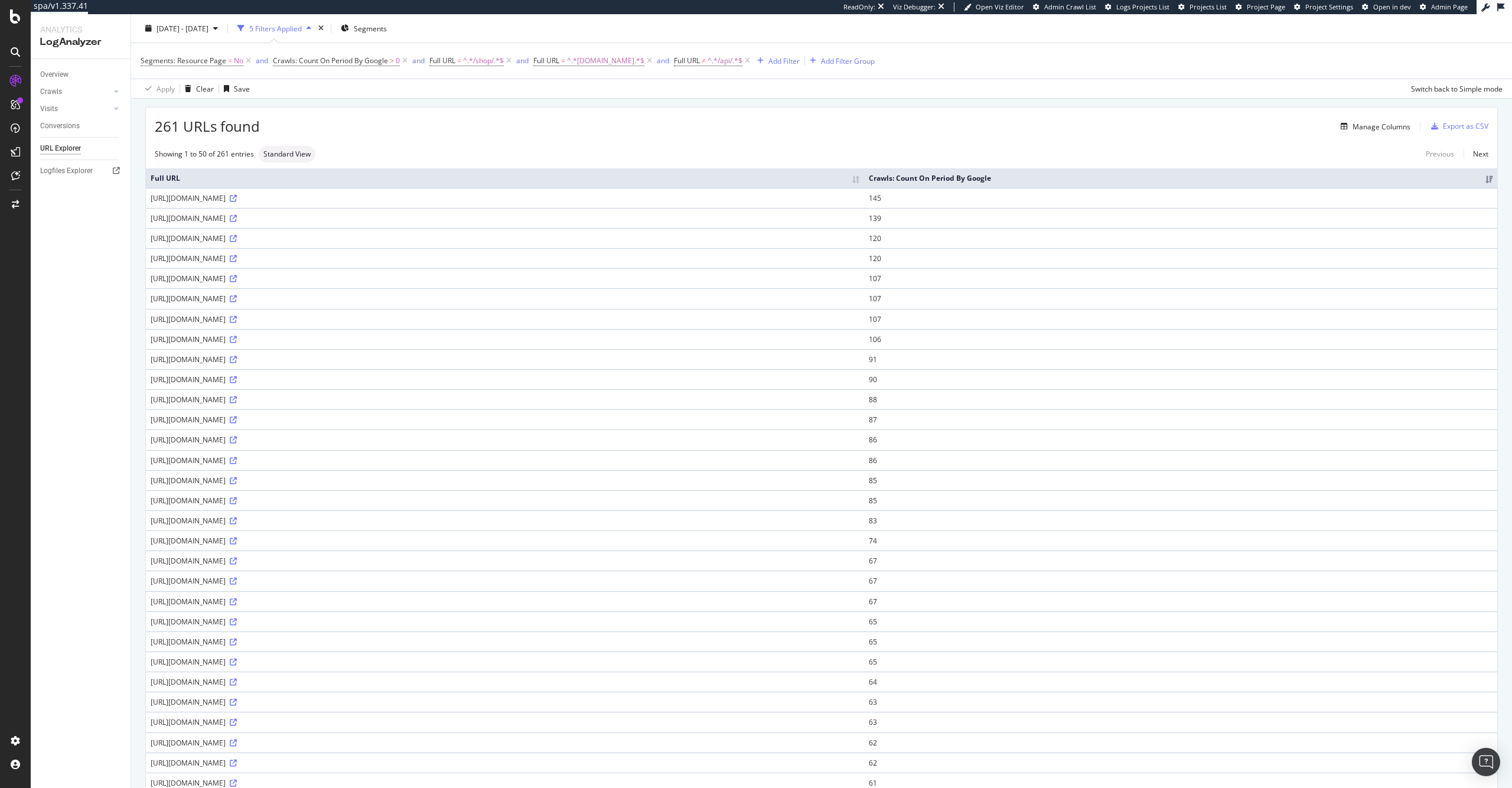
scroll to position [0, 0]
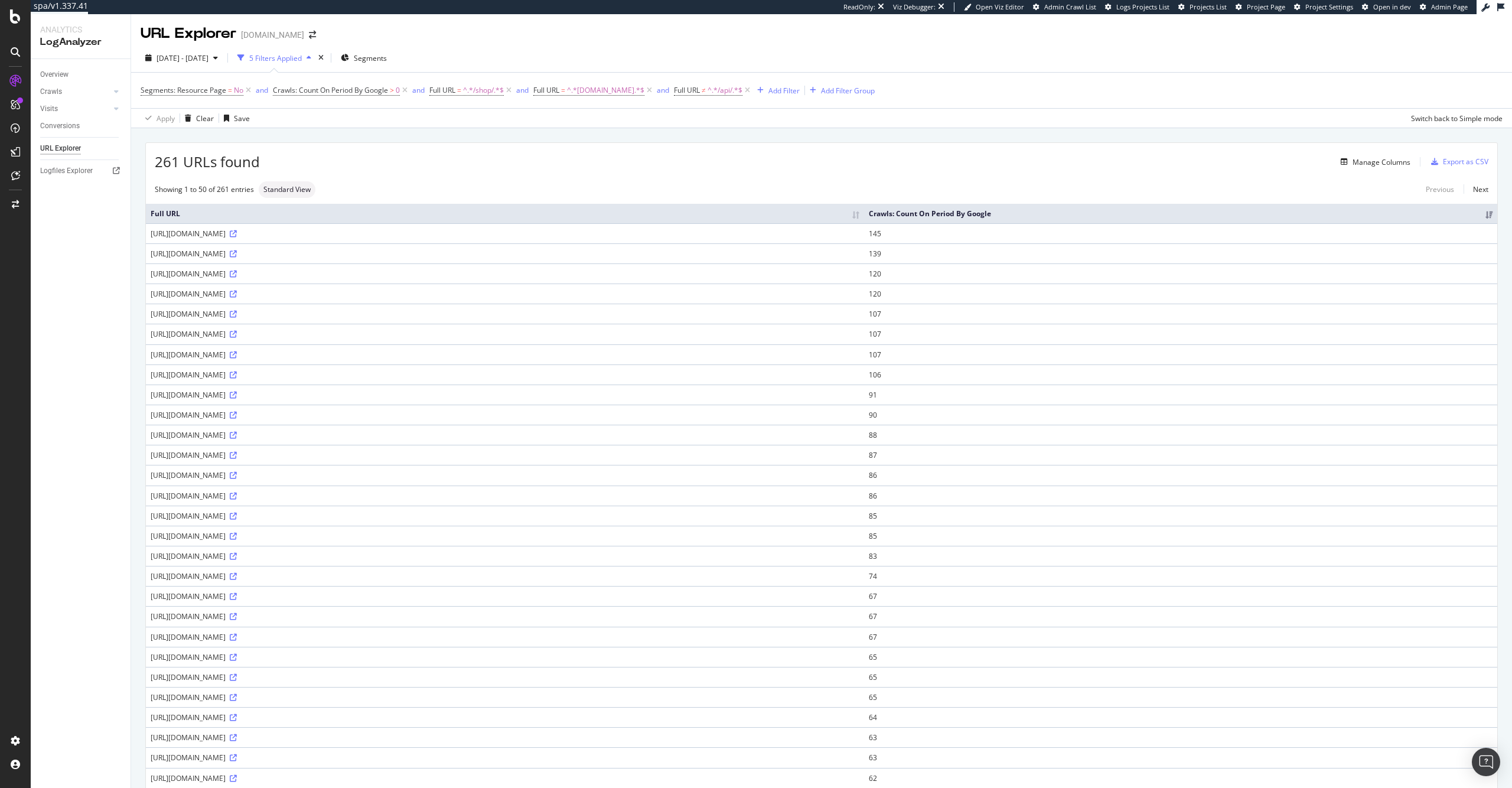
click at [306, 233] on div "[URL][DOMAIN_NAME]" at bounding box center [505, 233] width 709 height 10
click at [305, 231] on div "[URL][DOMAIN_NAME]" at bounding box center [505, 233] width 709 height 10
click at [304, 234] on div "[URL][DOMAIN_NAME]" at bounding box center [505, 233] width 709 height 10
click at [237, 233] on icon at bounding box center [233, 234] width 7 height 7
click at [456, 92] on span "Full URL = ^.*/shop/.*$" at bounding box center [467, 90] width 74 height 11
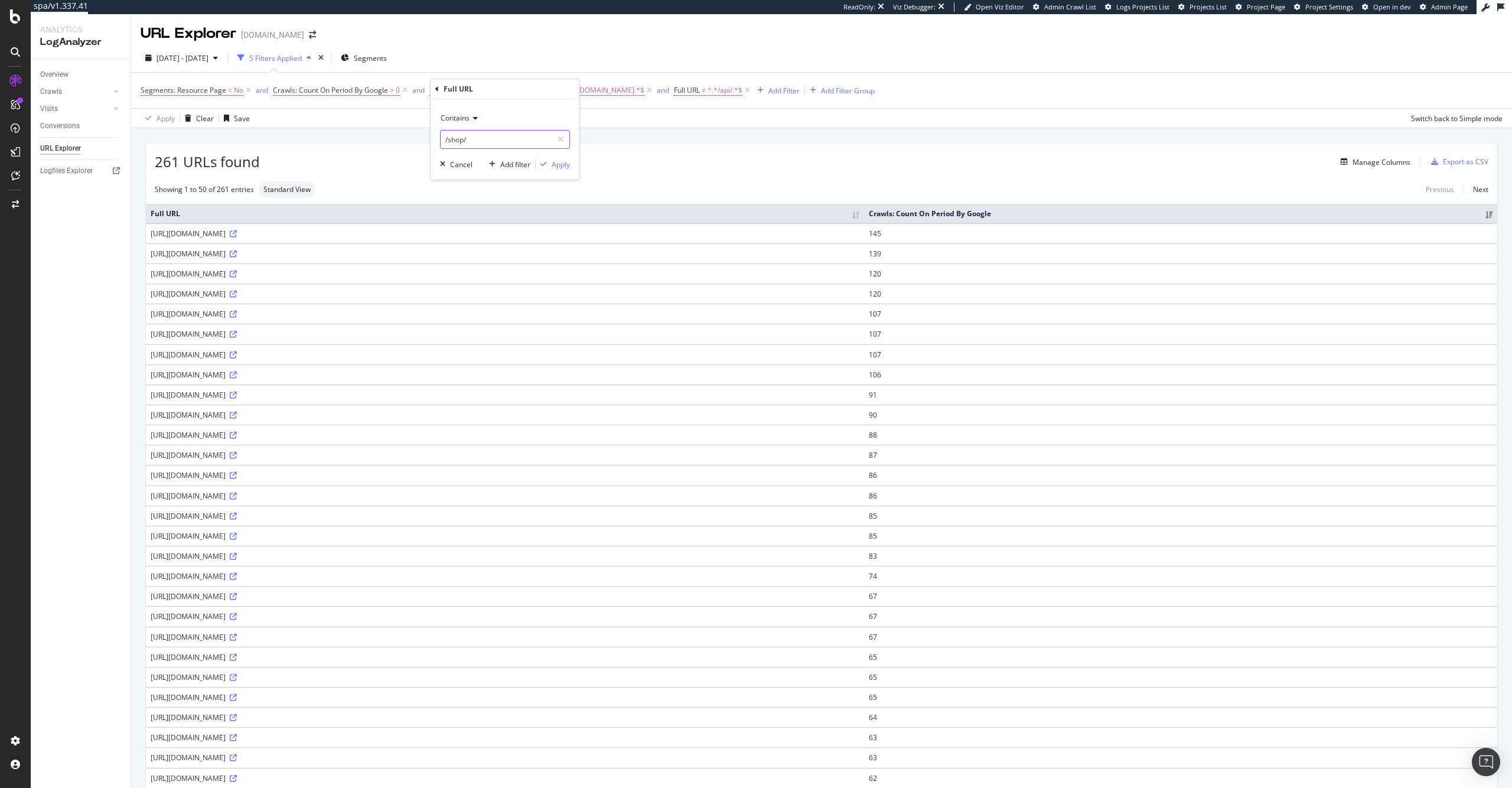
click at [481, 143] on input "/shop/" at bounding box center [496, 139] width 112 height 19
type input "/p/"
click at [553, 163] on div "Apply" at bounding box center [560, 165] width 18 height 10
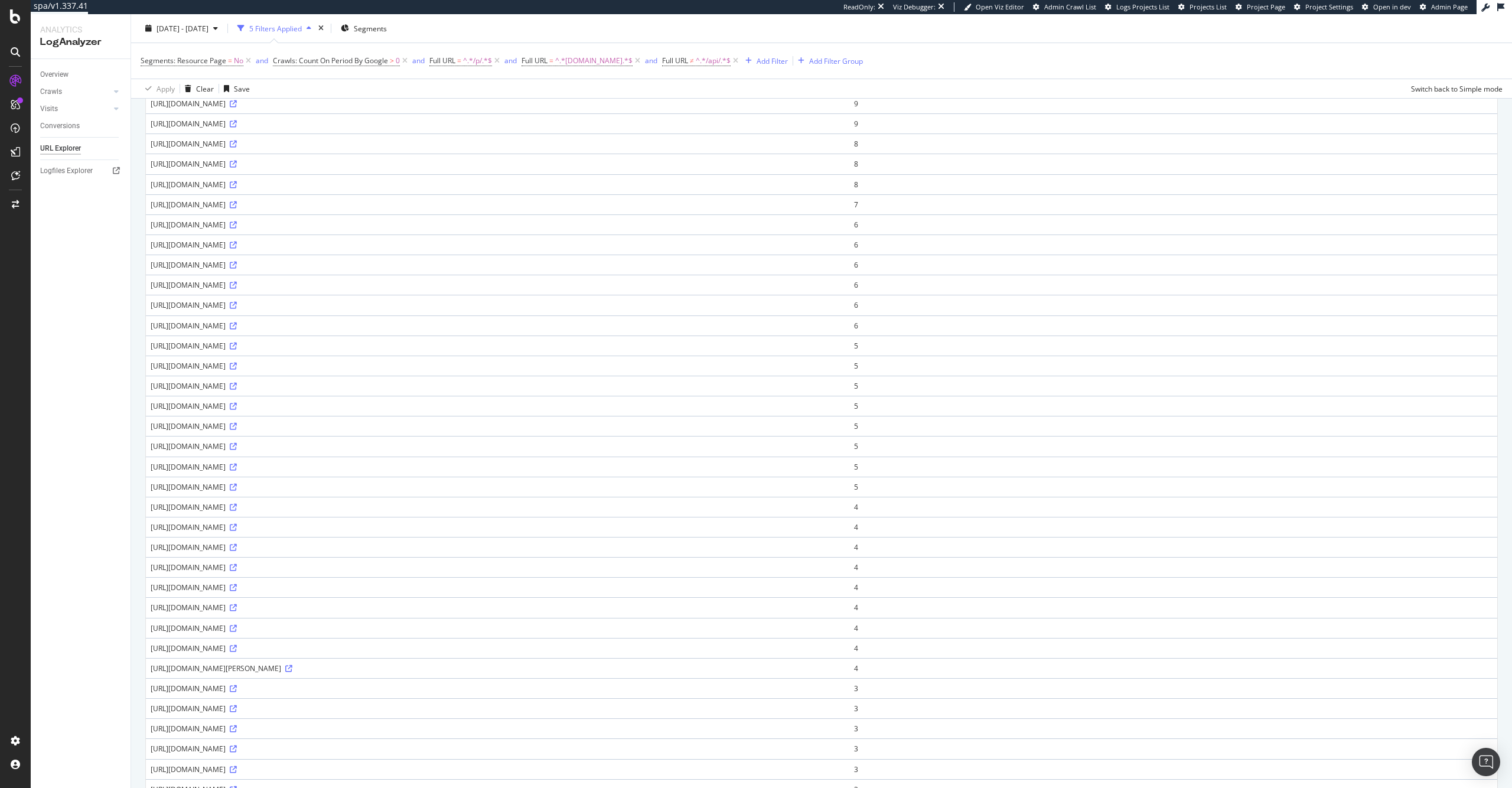
scroll to position [508, 0]
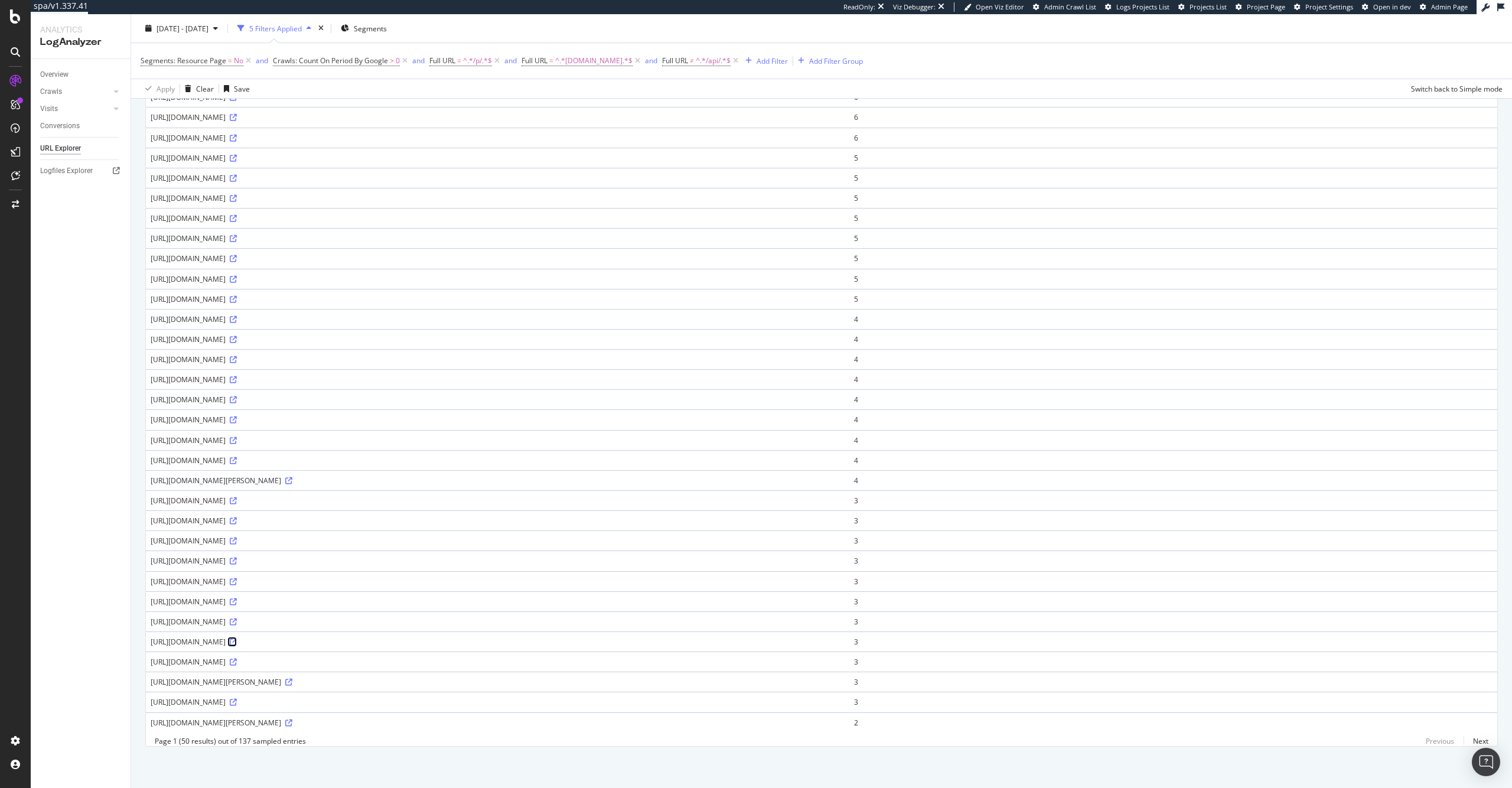
click at [237, 638] on icon at bounding box center [233, 642] width 7 height 7
click at [237, 356] on icon at bounding box center [233, 360] width 7 height 7
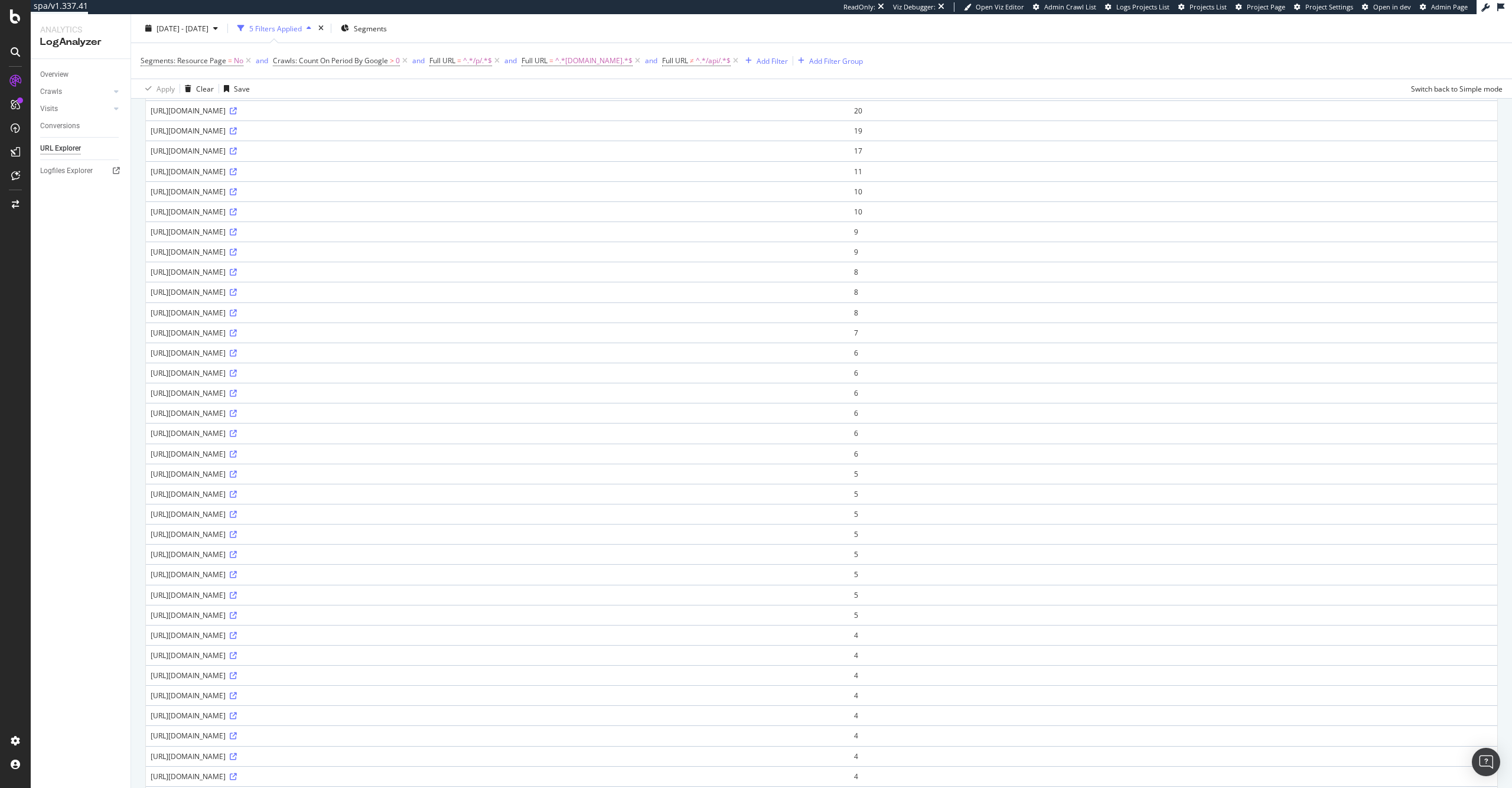
scroll to position [0, 0]
